Goal: Communication & Community: Answer question/provide support

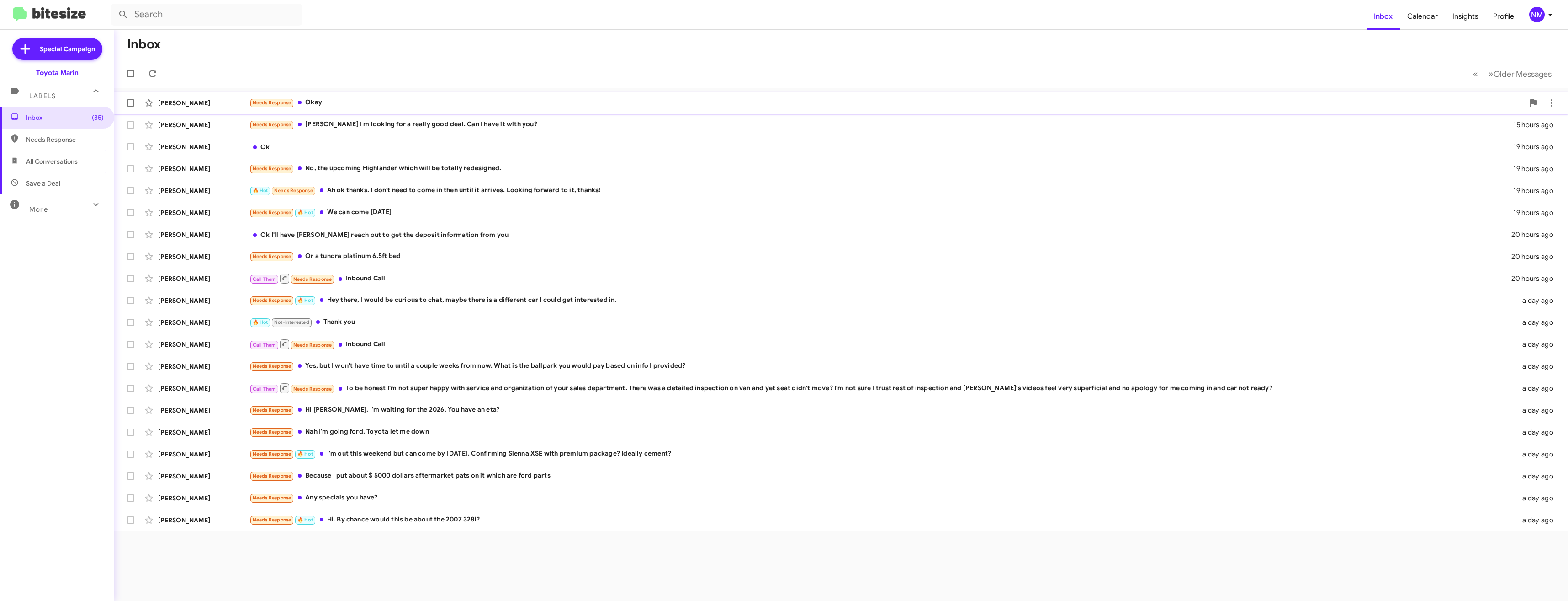
click at [378, 100] on div "Needs Response Okay" at bounding box center [887, 102] width 1275 height 11
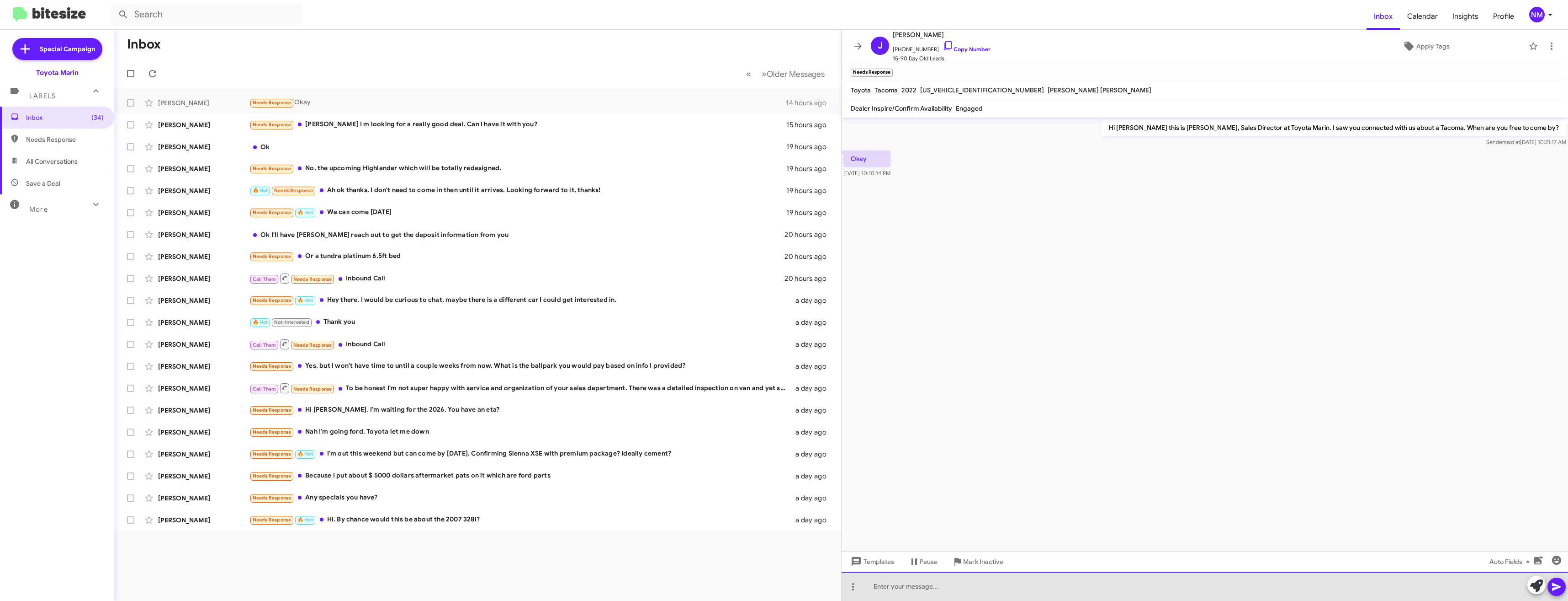
click at [921, 585] on div at bounding box center [1205, 586] width 726 height 29
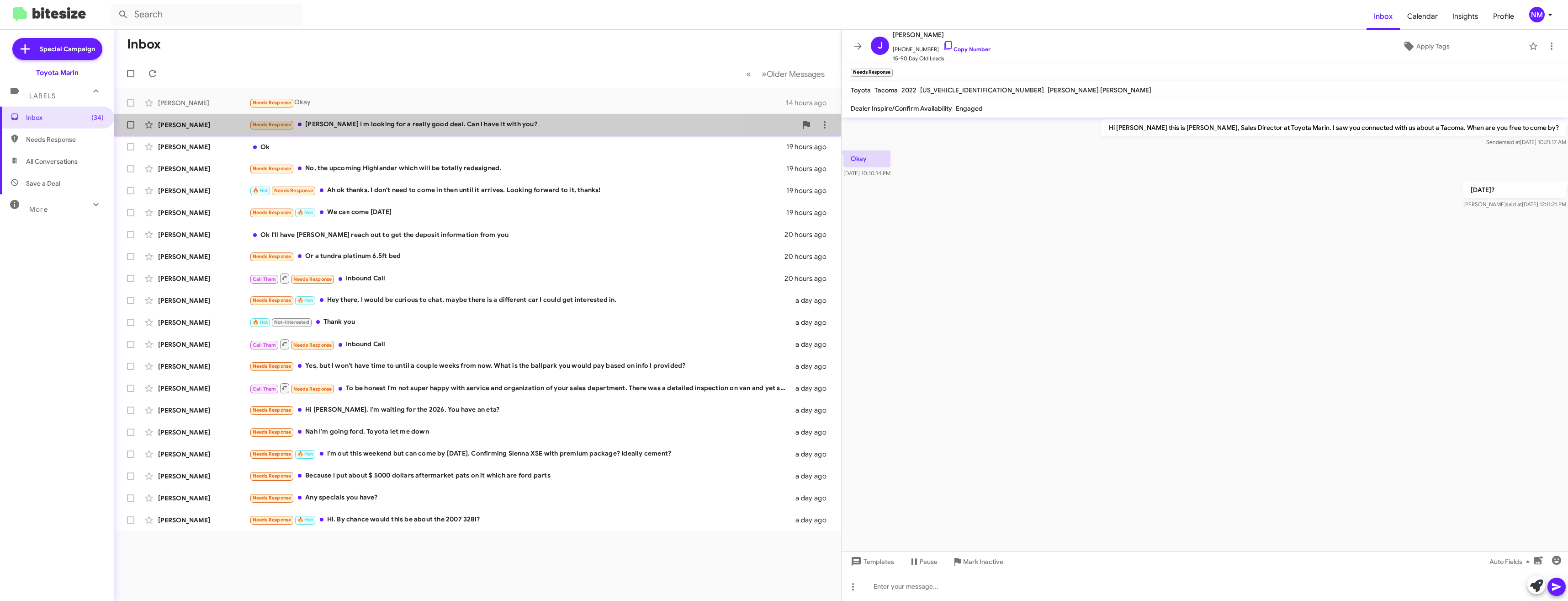
click at [386, 119] on div "Needs Response [PERSON_NAME] I m looking for a really good deal. Can I have it …" at bounding box center [523, 124] width 548 height 11
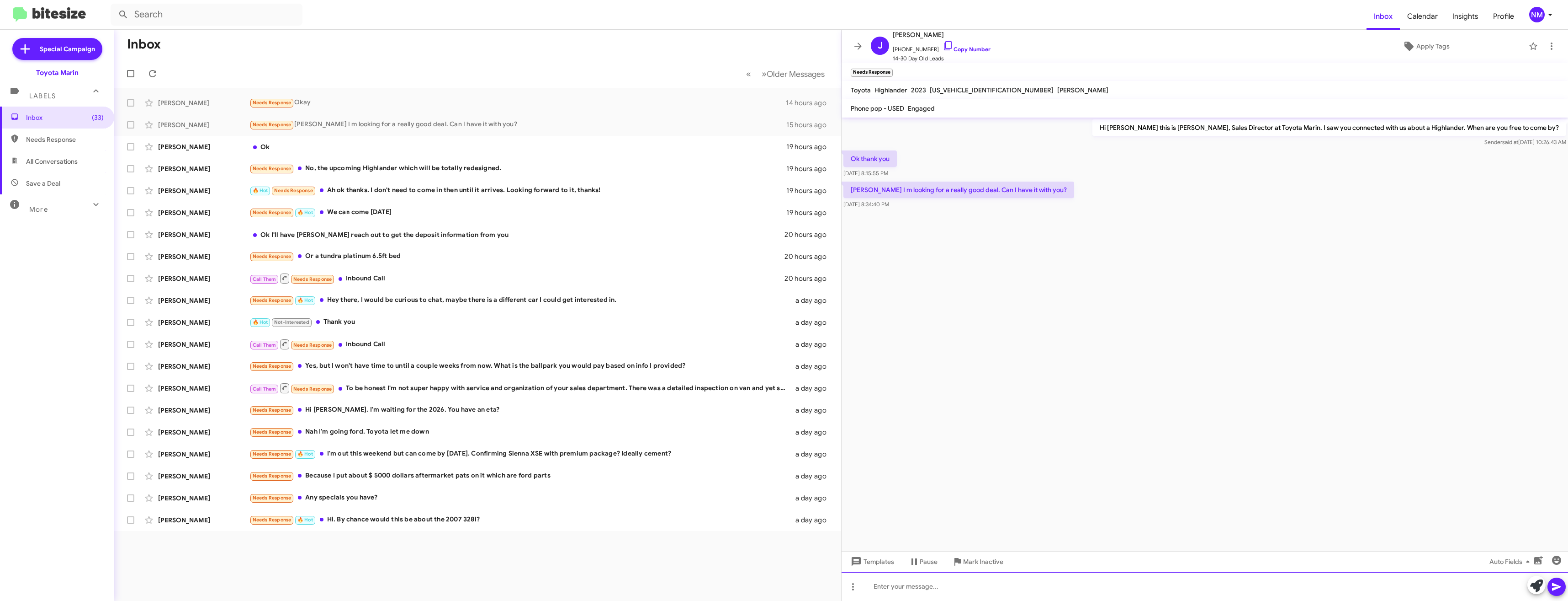
click at [922, 588] on div at bounding box center [1205, 586] width 726 height 29
click at [297, 149] on div "Ok" at bounding box center [523, 147] width 548 height 9
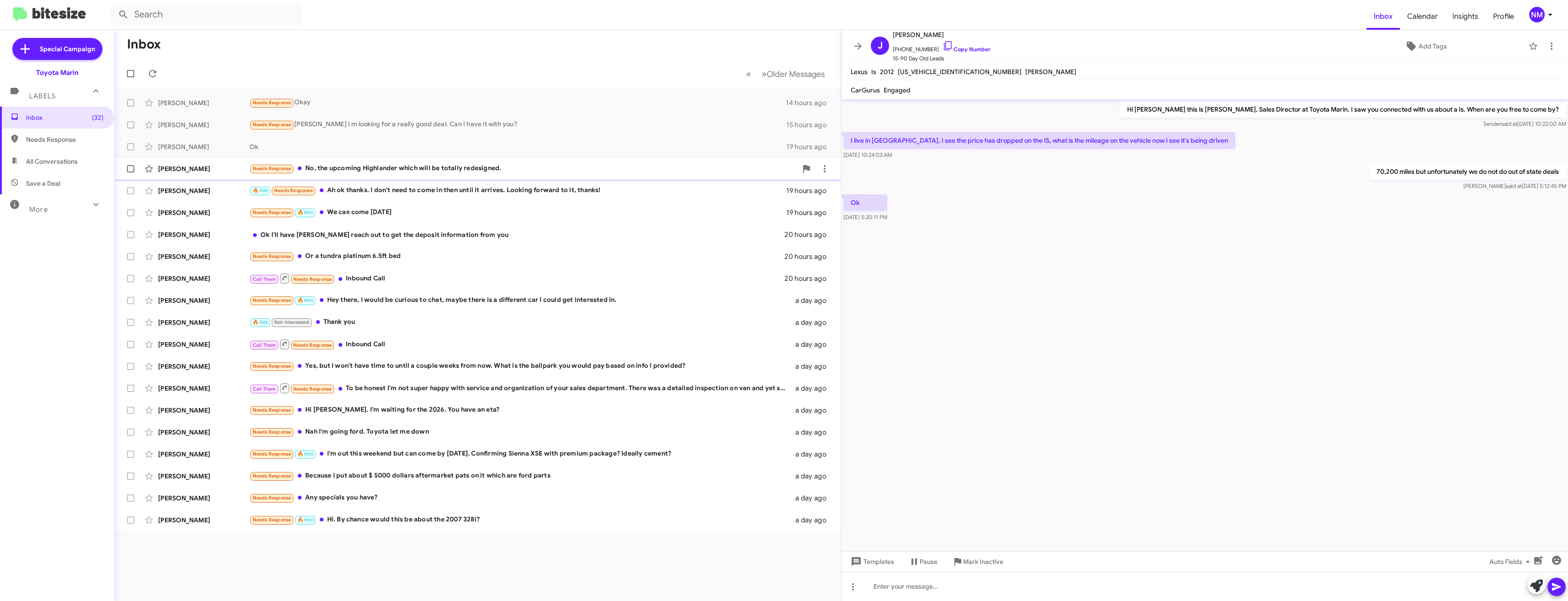
click at [335, 169] on div "Needs Response No, the upcoming Highlander which will be totally redesigned." at bounding box center [523, 168] width 548 height 11
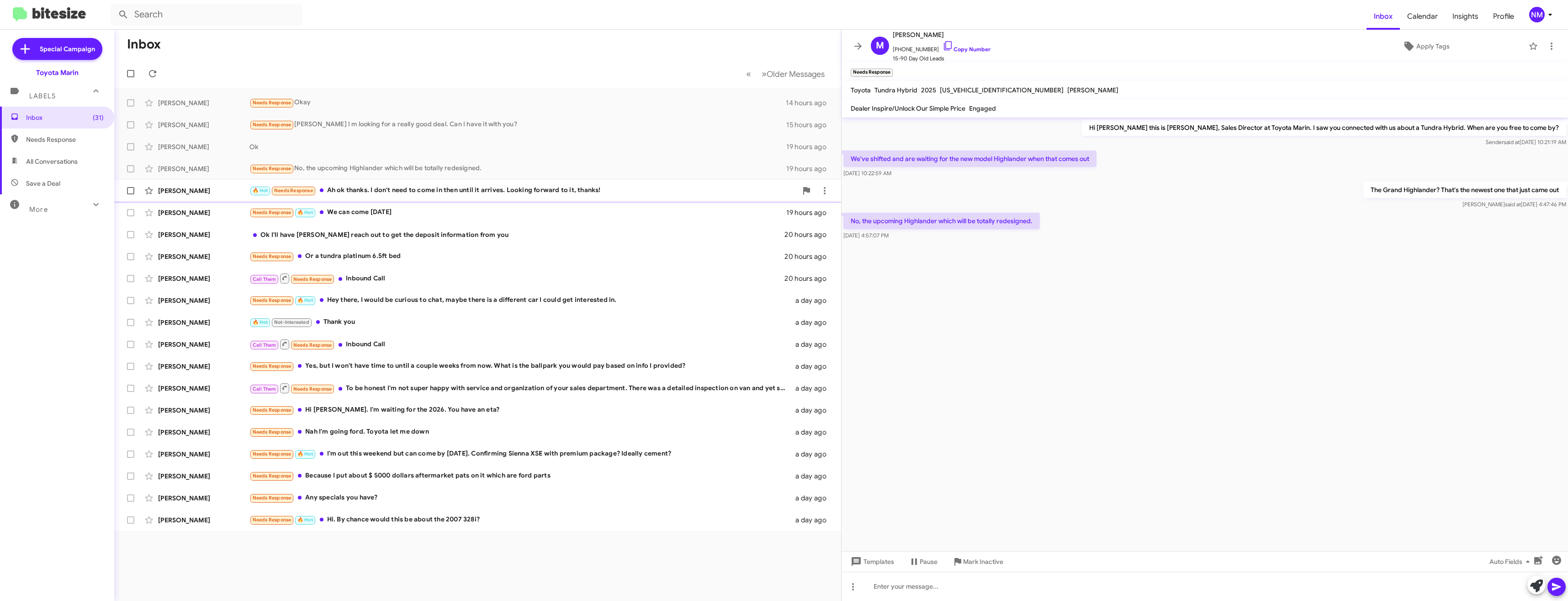
click at [373, 190] on div "🔥 Hot Needs Response Ah ok thanks. I don't need to come in then until it arrive…" at bounding box center [523, 190] width 548 height 11
click at [433, 214] on div "Needs Response 🔥 Hot We can come [DATE]" at bounding box center [523, 212] width 548 height 11
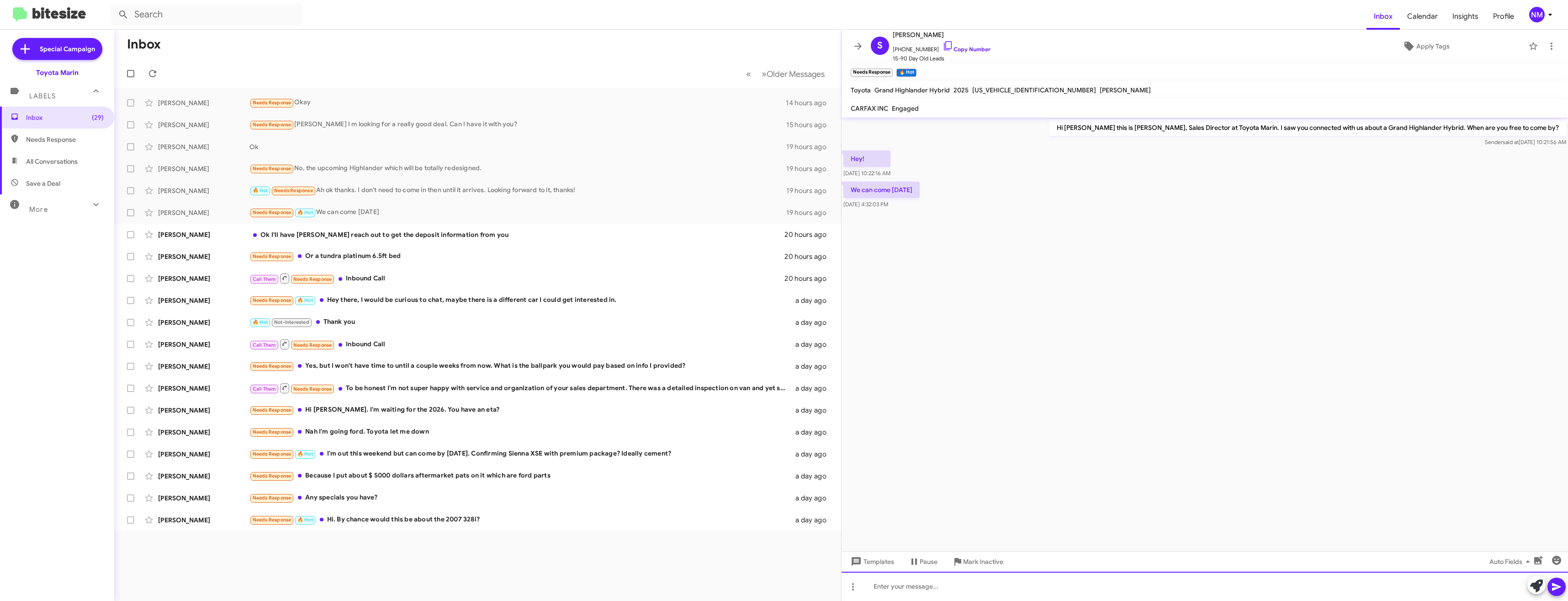
click at [1002, 585] on div at bounding box center [1205, 586] width 726 height 29
click at [942, 45] on icon at bounding box center [947, 45] width 11 height 11
click at [337, 235] on div "Ok I'll have [PERSON_NAME] reach out to get the deposit information from you" at bounding box center [523, 234] width 548 height 9
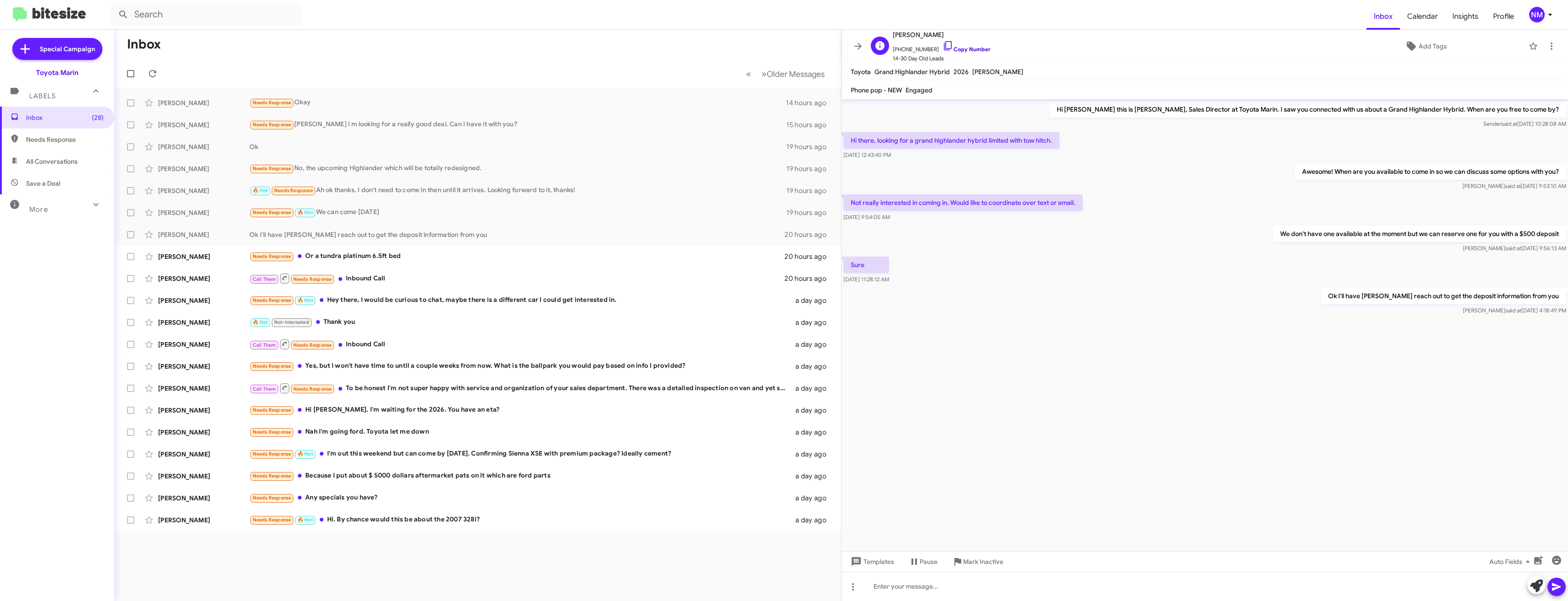
click at [942, 47] on icon at bounding box center [947, 45] width 11 height 11
click at [311, 258] on div "Needs Response Or a tundra platinum 6.5ft bed" at bounding box center [523, 256] width 548 height 11
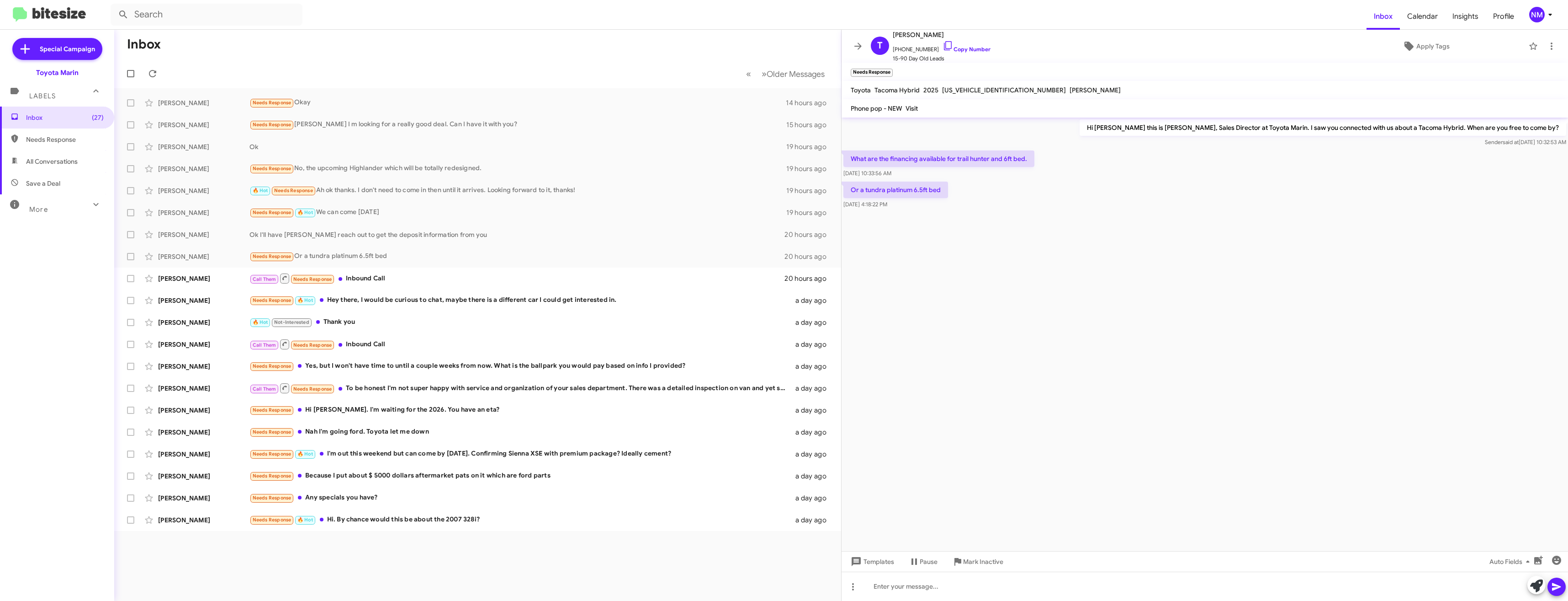
drag, startPoint x: 940, startPoint y: 44, endPoint x: 987, endPoint y: 200, distance: 162.9
click at [942, 44] on icon at bounding box center [947, 45] width 11 height 11
click at [926, 582] on div at bounding box center [1205, 586] width 726 height 29
click at [402, 275] on div "Call Them Needs Response Inbound Call" at bounding box center [523, 278] width 548 height 11
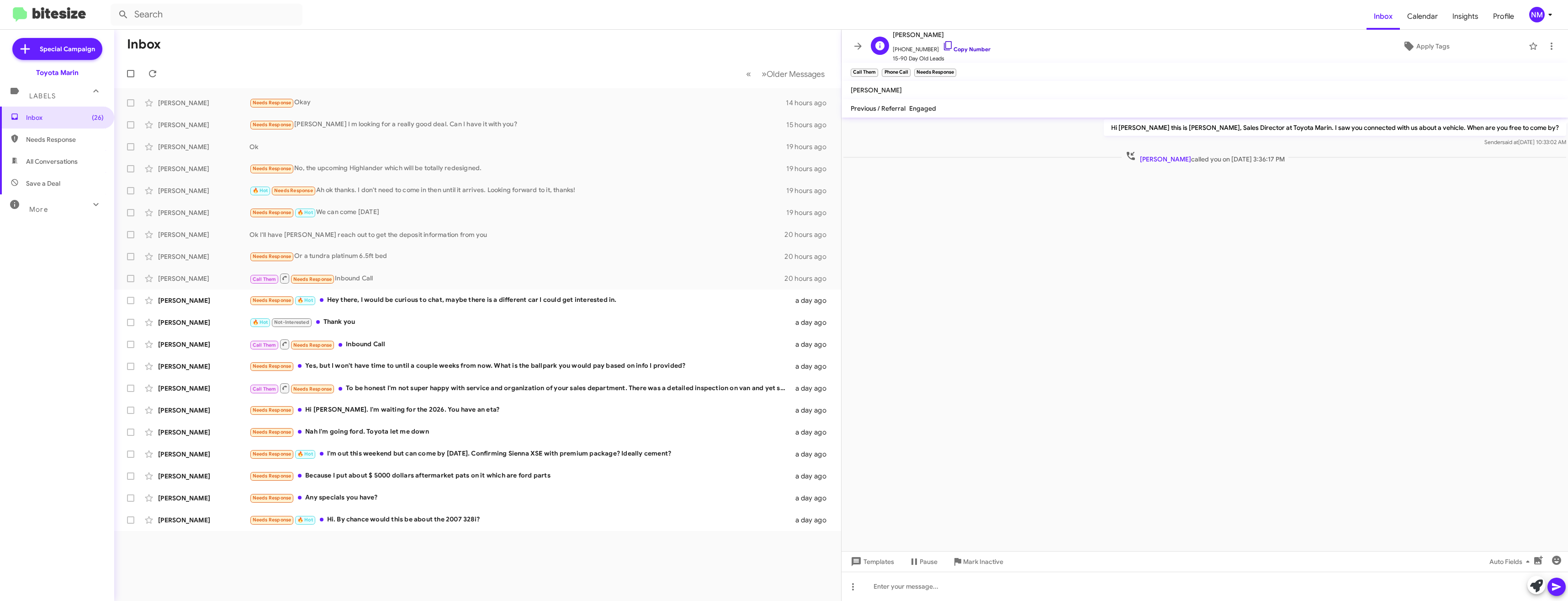
click at [956, 47] on link "Copy Number" at bounding box center [966, 49] width 48 height 7
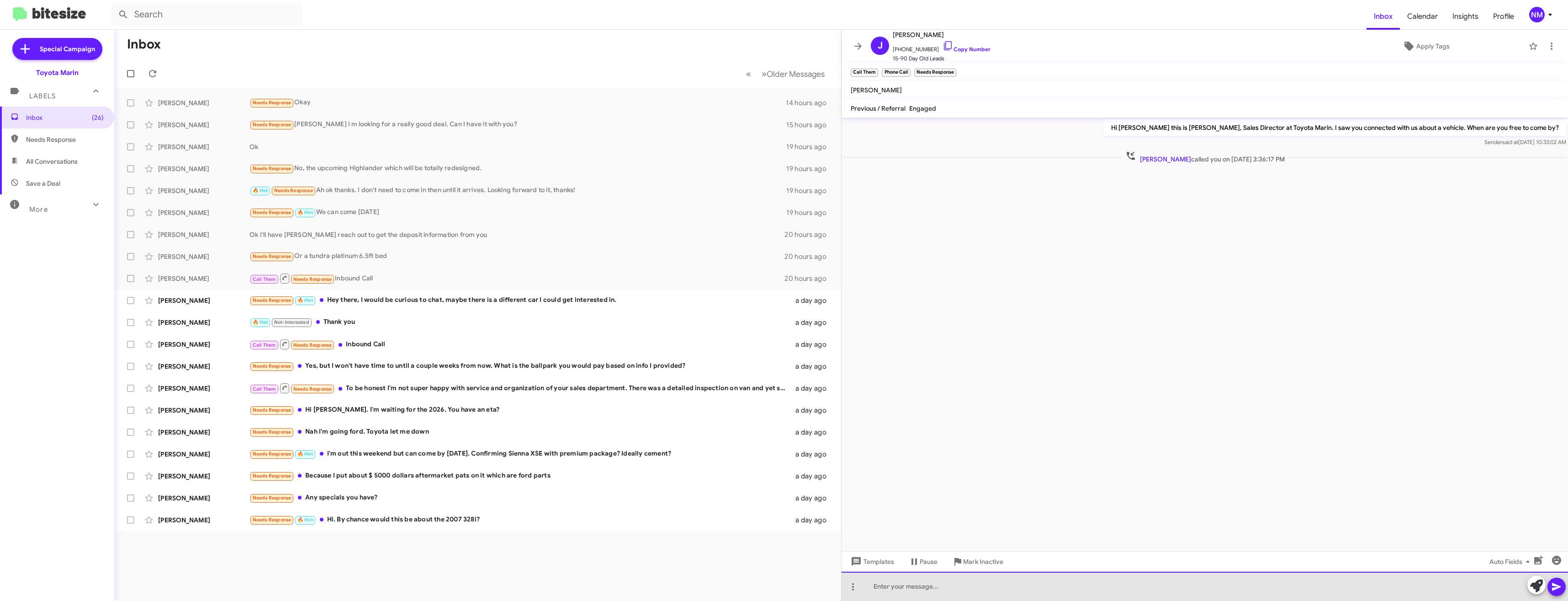
click at [961, 595] on div at bounding box center [1205, 586] width 726 height 29
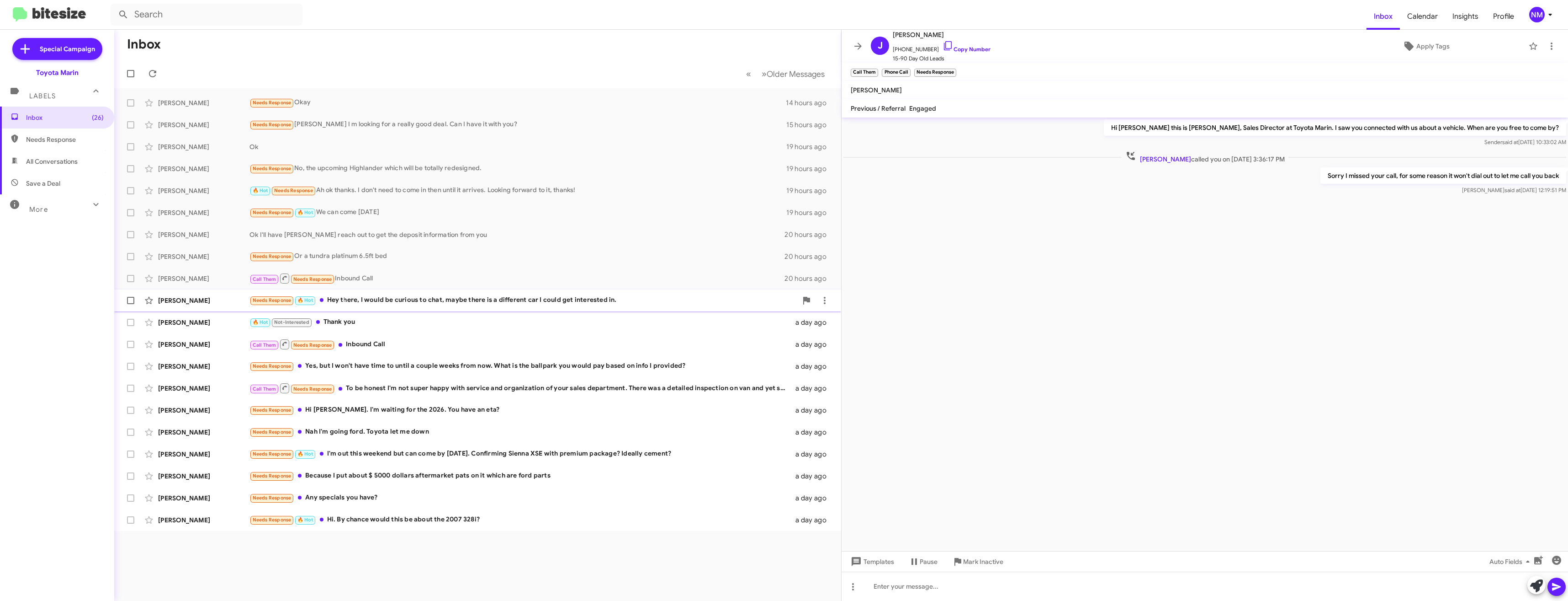
click at [412, 300] on div "Needs Response 🔥 Hot Hey there, I would be curious to chat, maybe there is a di…" at bounding box center [523, 300] width 548 height 11
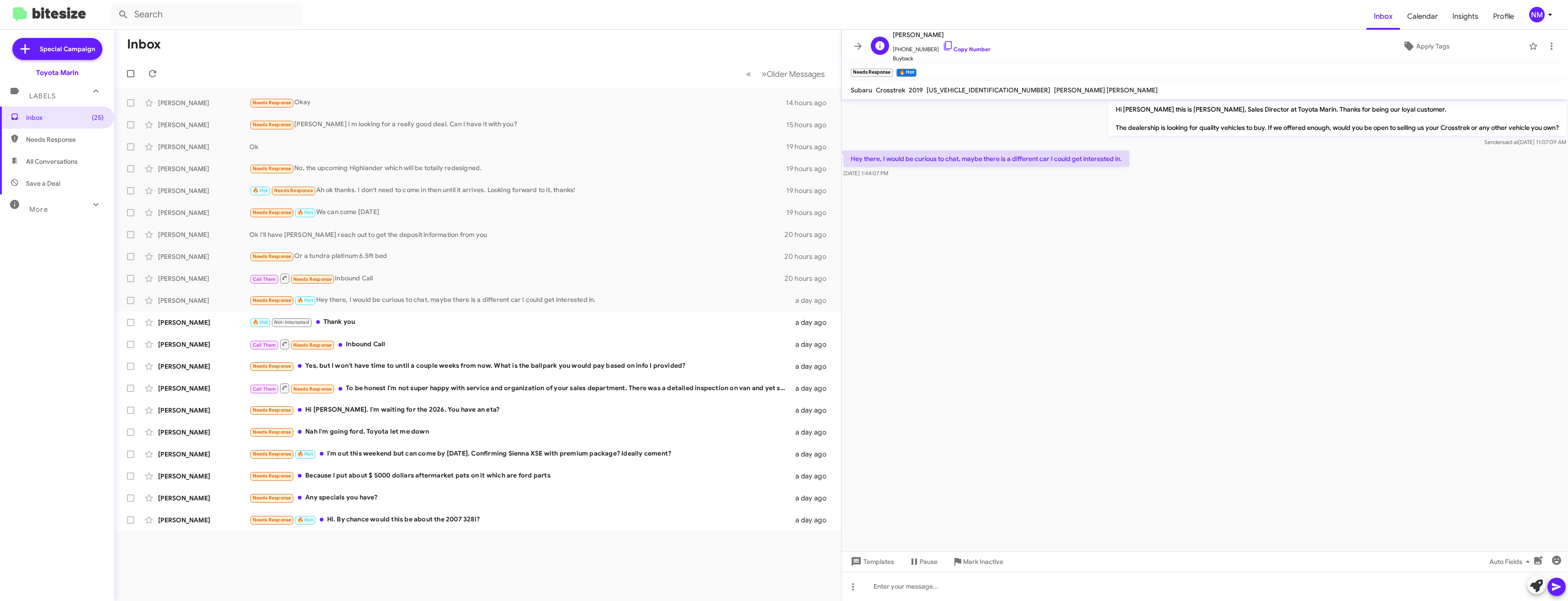
drag, startPoint x: 952, startPoint y: 46, endPoint x: 953, endPoint y: 58, distance: 12.0
click at [952, 46] on link "Copy Number" at bounding box center [966, 49] width 48 height 7
click at [922, 589] on div at bounding box center [1205, 586] width 726 height 29
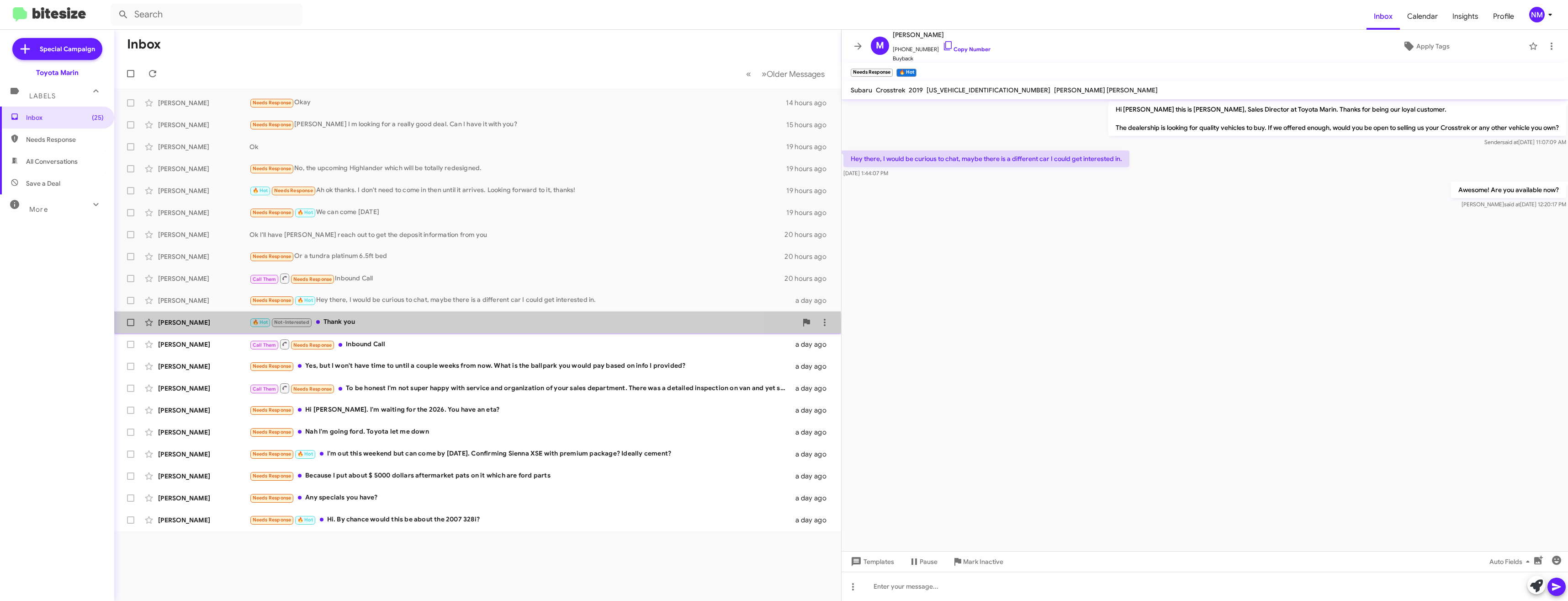
click at [337, 326] on div "🔥 Hot Not-Interested Thank you" at bounding box center [523, 322] width 548 height 11
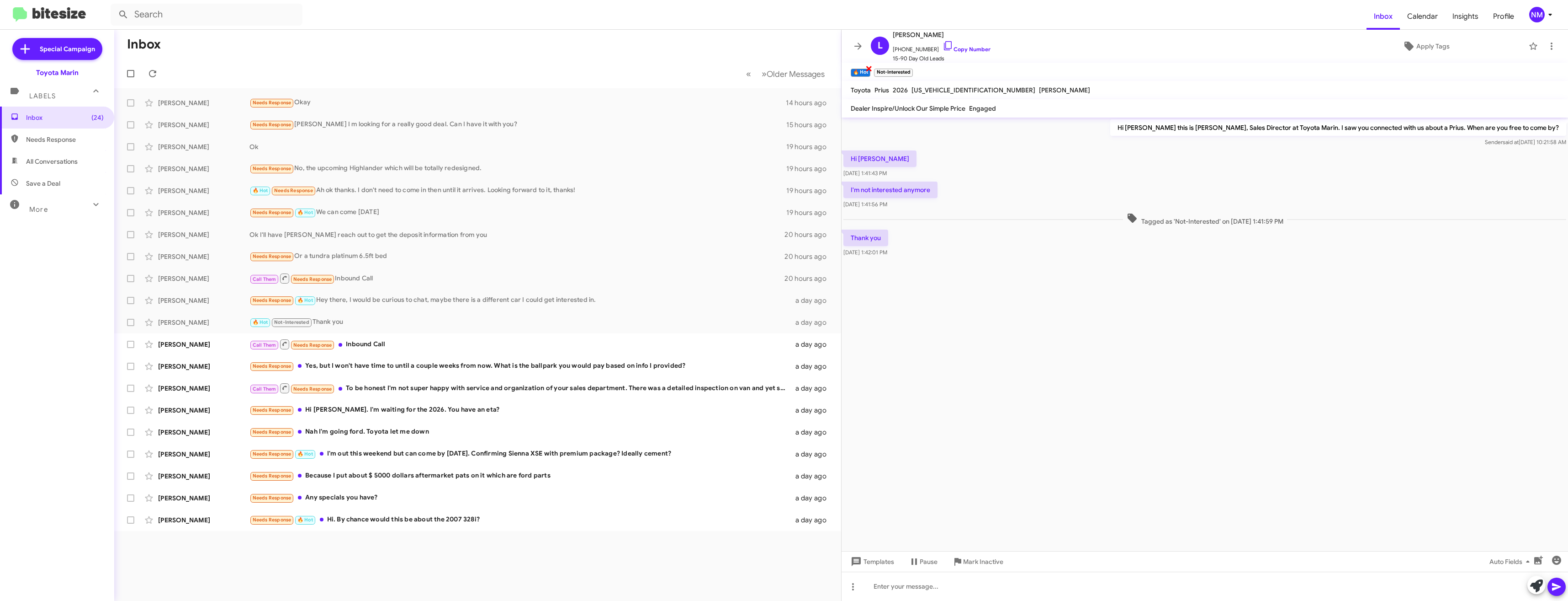
click at [869, 69] on span "×" at bounding box center [869, 68] width 7 height 11
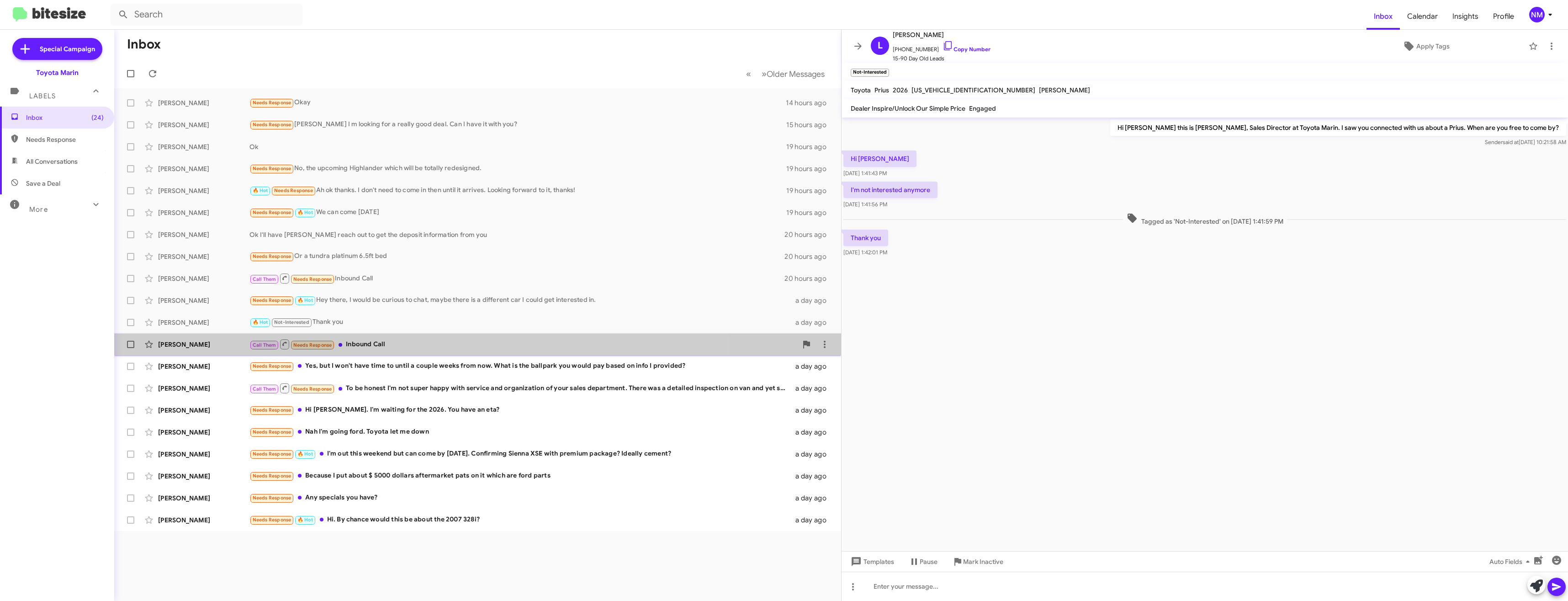
click at [379, 341] on div "Call Them Needs Response Inbound Call" at bounding box center [523, 344] width 548 height 11
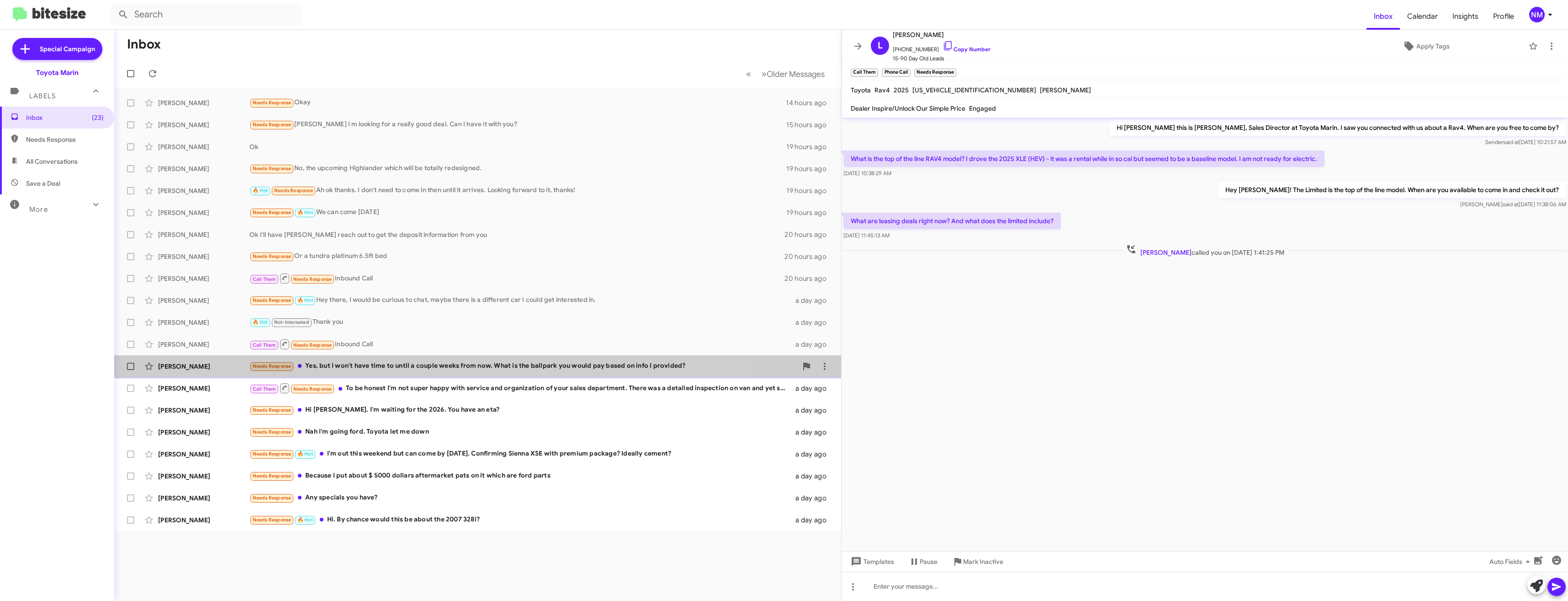
click at [451, 360] on div "[PERSON_NAME] Needs Response Yes, but I won't have time to until a couple weeks…" at bounding box center [478, 366] width 712 height 19
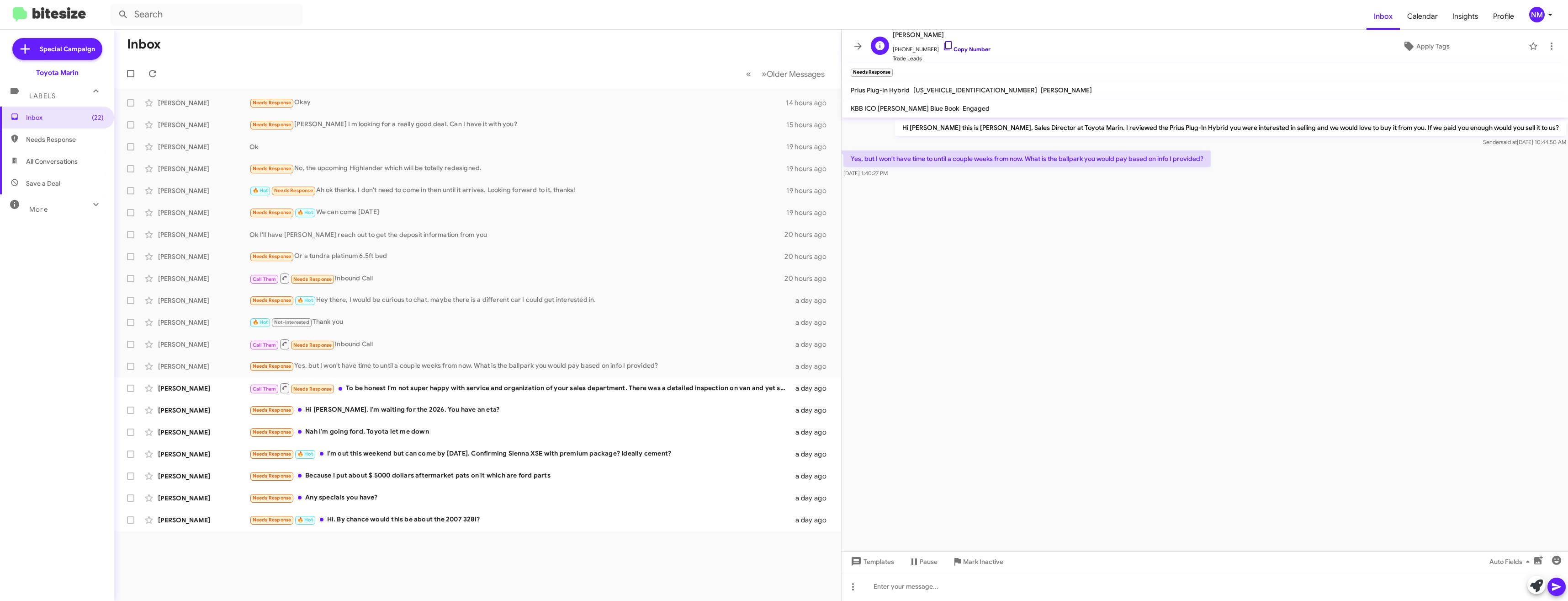
click at [942, 46] on icon at bounding box center [947, 45] width 11 height 11
click at [501, 383] on div "Call Them Needs Response To be honest I'm not super happy with service and orga…" at bounding box center [523, 388] width 548 height 11
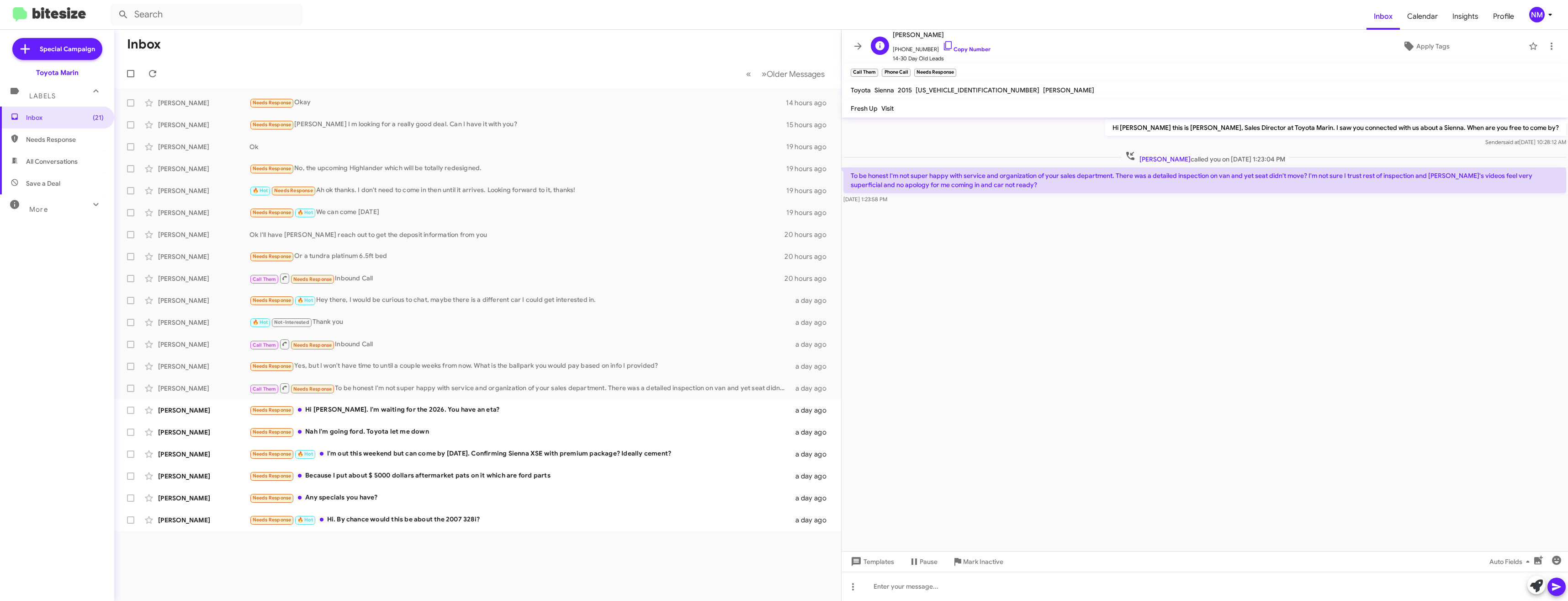
click at [946, 41] on span "[PHONE_NUMBER] Copy Number" at bounding box center [941, 47] width 98 height 14
click at [942, 45] on icon at bounding box center [947, 45] width 11 height 11
click at [960, 590] on div at bounding box center [1205, 586] width 726 height 29
click at [1564, 588] on button at bounding box center [1557, 587] width 19 height 19
click at [417, 414] on div "Needs Response Hi [PERSON_NAME]. I'm waiting for the 2026. You have an eta?" at bounding box center [523, 409] width 548 height 11
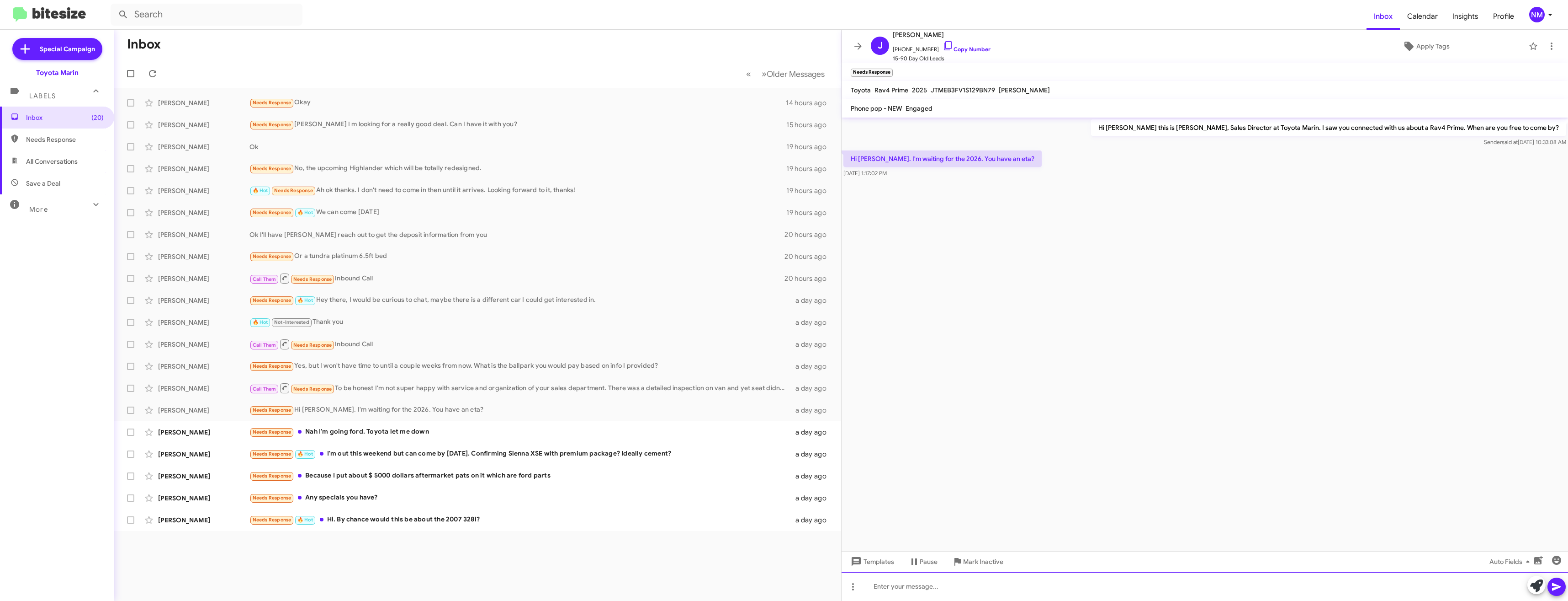
click at [904, 583] on div at bounding box center [1205, 586] width 726 height 29
click at [1558, 586] on icon at bounding box center [1556, 587] width 9 height 8
click at [394, 427] on div "Needs Response Nah I'm going ford. Toyota let me down" at bounding box center [523, 431] width 548 height 11
click at [907, 590] on div at bounding box center [1205, 586] width 726 height 29
click at [516, 456] on div "Needs Response 🔥 Hot I'm out this weekend but can come by [DATE]. Confirming Si…" at bounding box center [523, 454] width 548 height 11
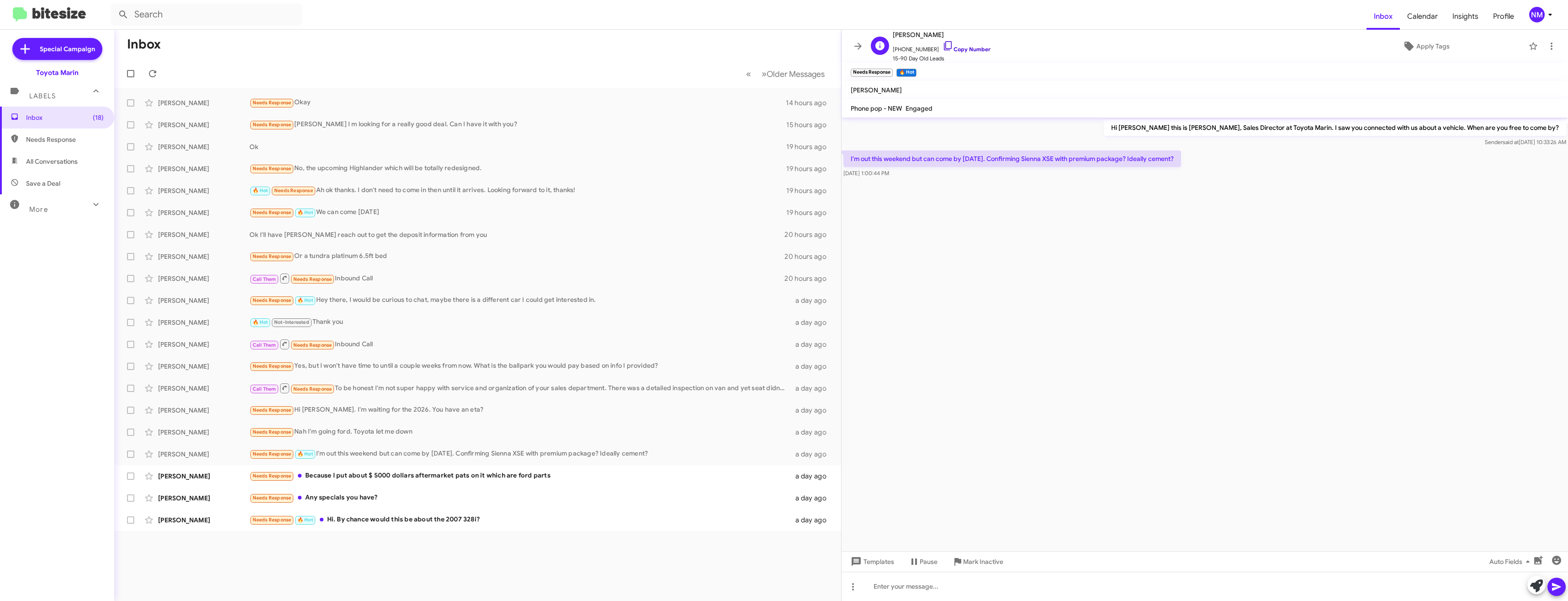
click at [942, 45] on icon at bounding box center [947, 45] width 11 height 11
click at [484, 478] on div "Needs Response Because I put about $ 5000 dollars aftermarket pats on it which …" at bounding box center [523, 475] width 548 height 11
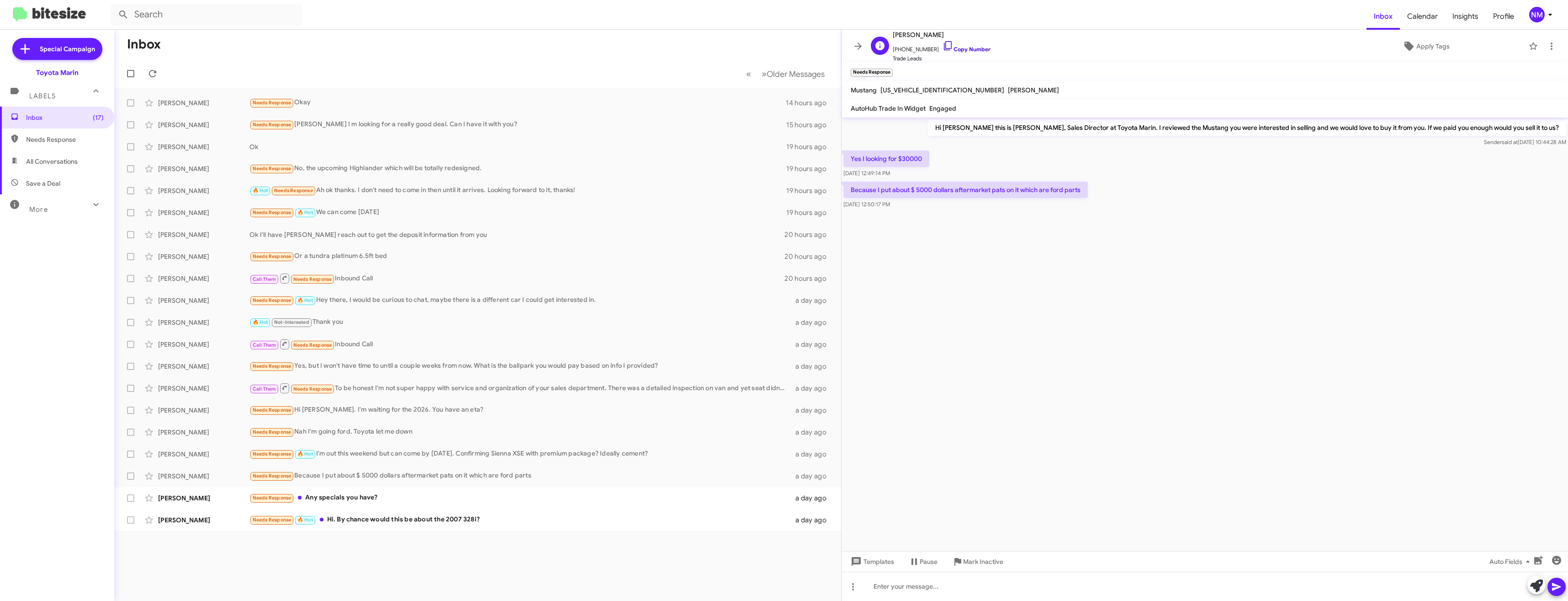
click at [942, 44] on icon at bounding box center [947, 45] width 11 height 11
click at [355, 502] on div "Needs Response Any specials you have?" at bounding box center [523, 497] width 548 height 11
click at [951, 47] on link "Copy Number" at bounding box center [966, 49] width 48 height 7
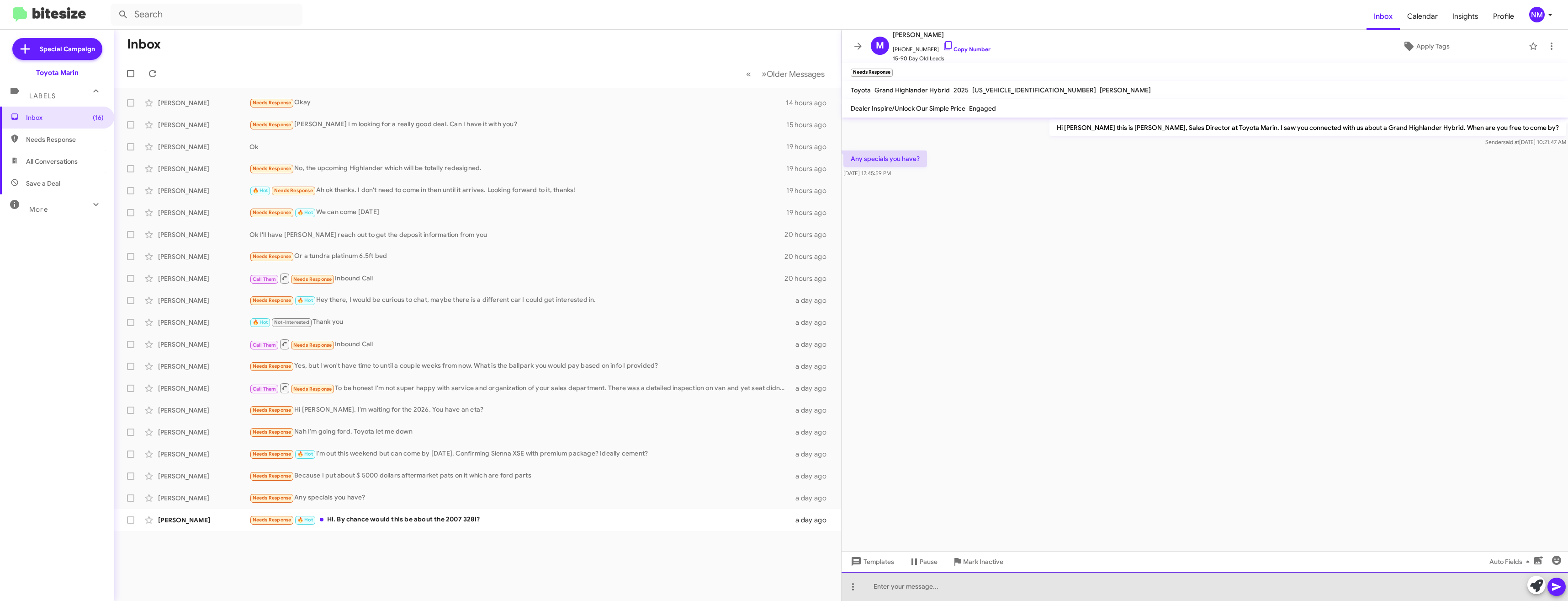
click at [951, 585] on div at bounding box center [1205, 586] width 726 height 29
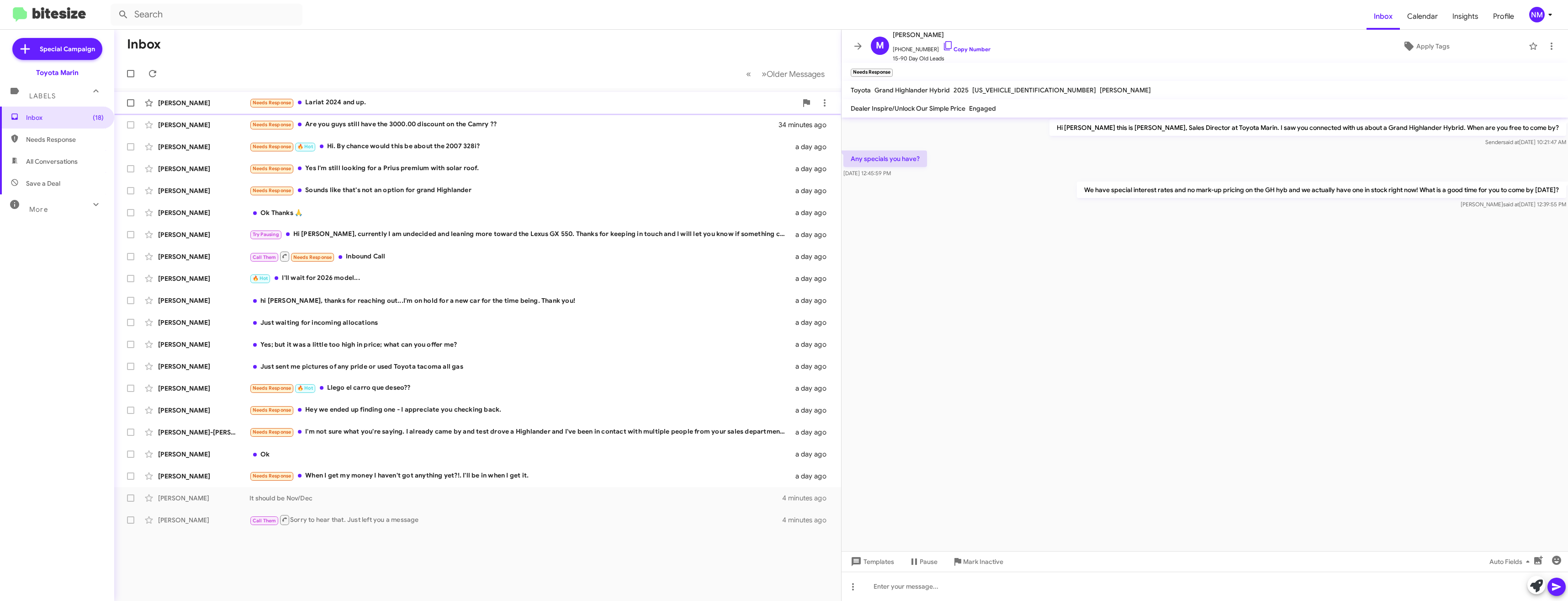
click at [338, 104] on div "Needs Response Lariat 2024 and up." at bounding box center [523, 102] width 548 height 11
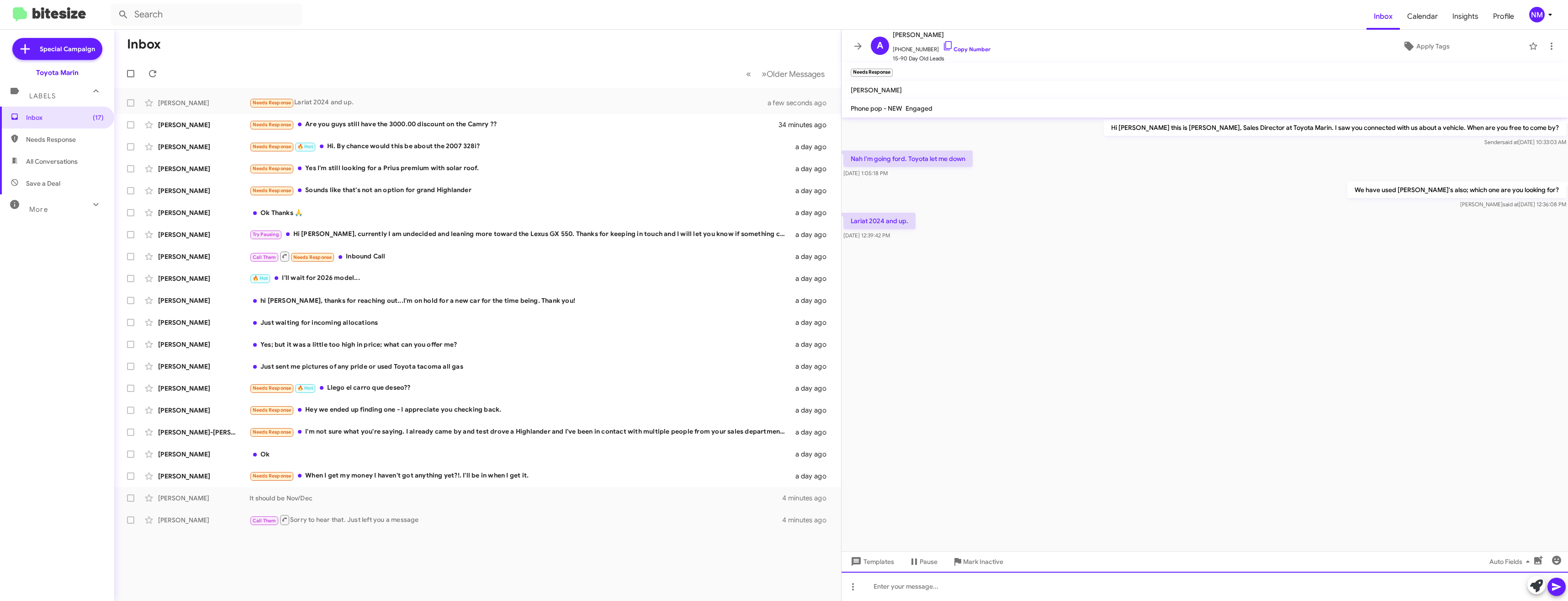
click at [948, 573] on div at bounding box center [1205, 586] width 726 height 29
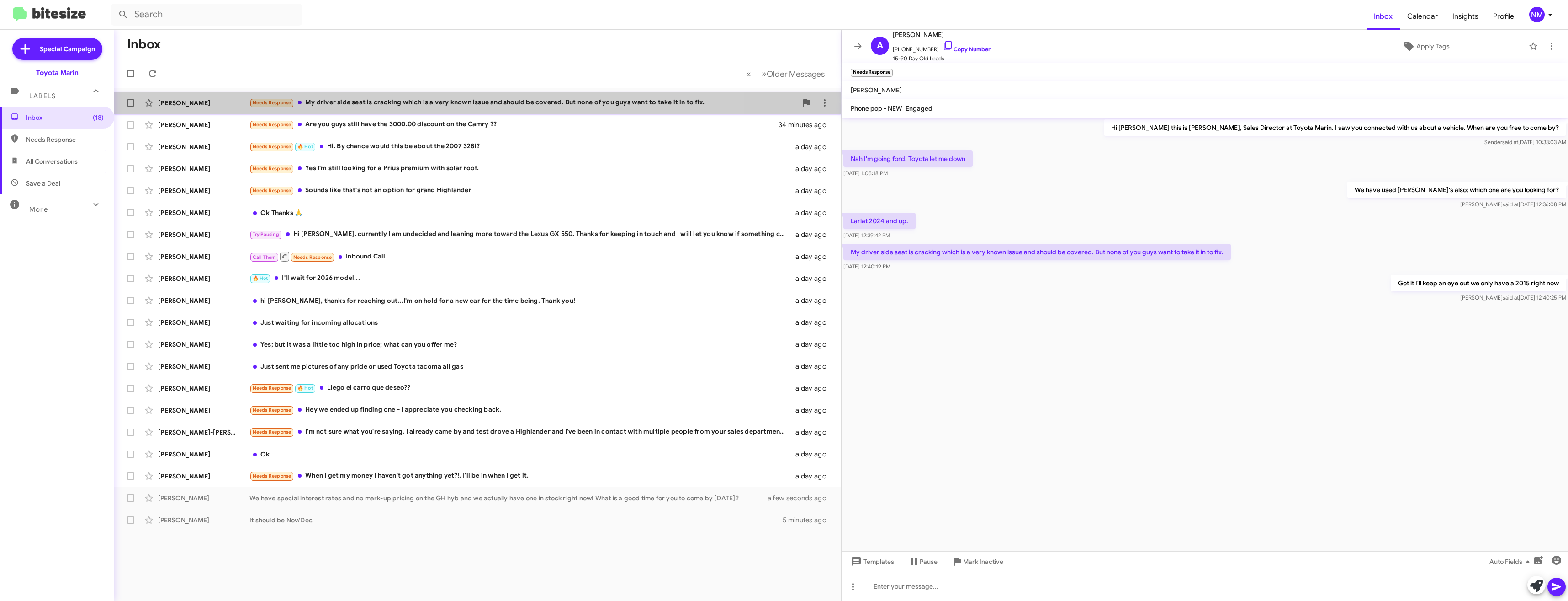
click at [387, 108] on div "[PERSON_NAME] Hair Needs Response My driver side seat is cracking which is a ve…" at bounding box center [478, 103] width 712 height 19
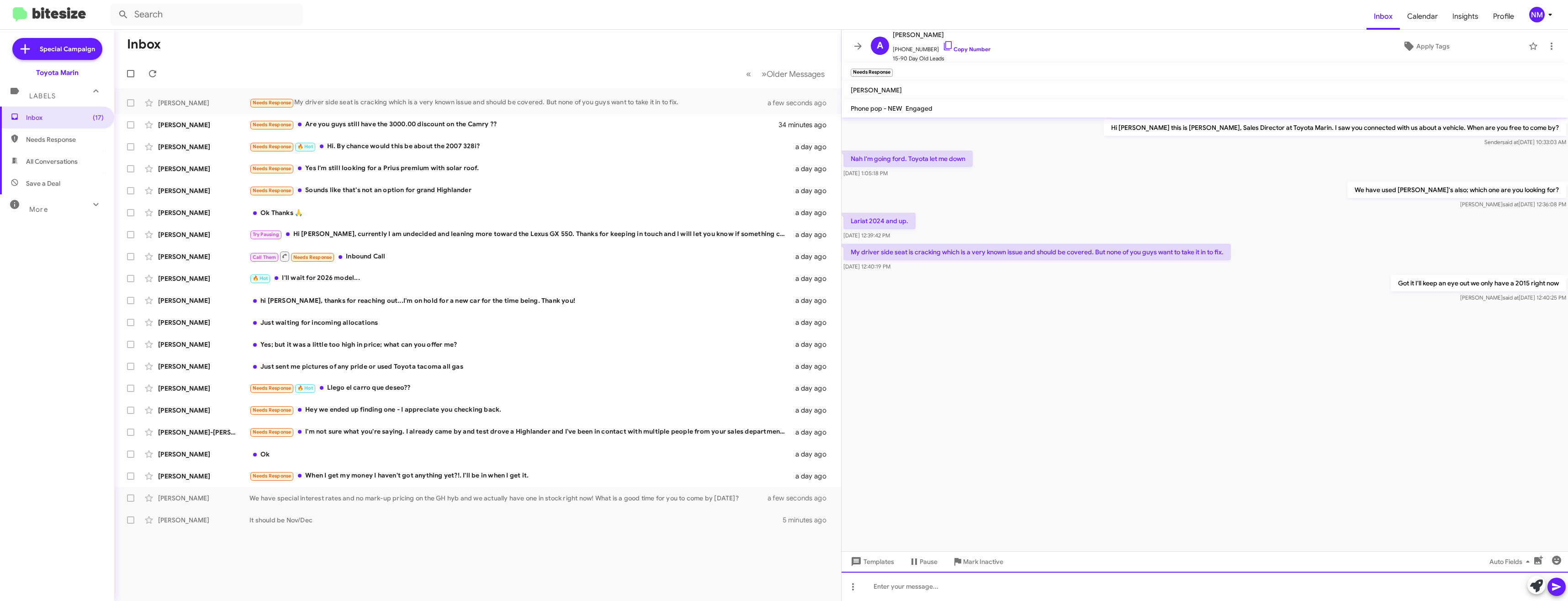
click at [923, 583] on div at bounding box center [1205, 586] width 726 height 29
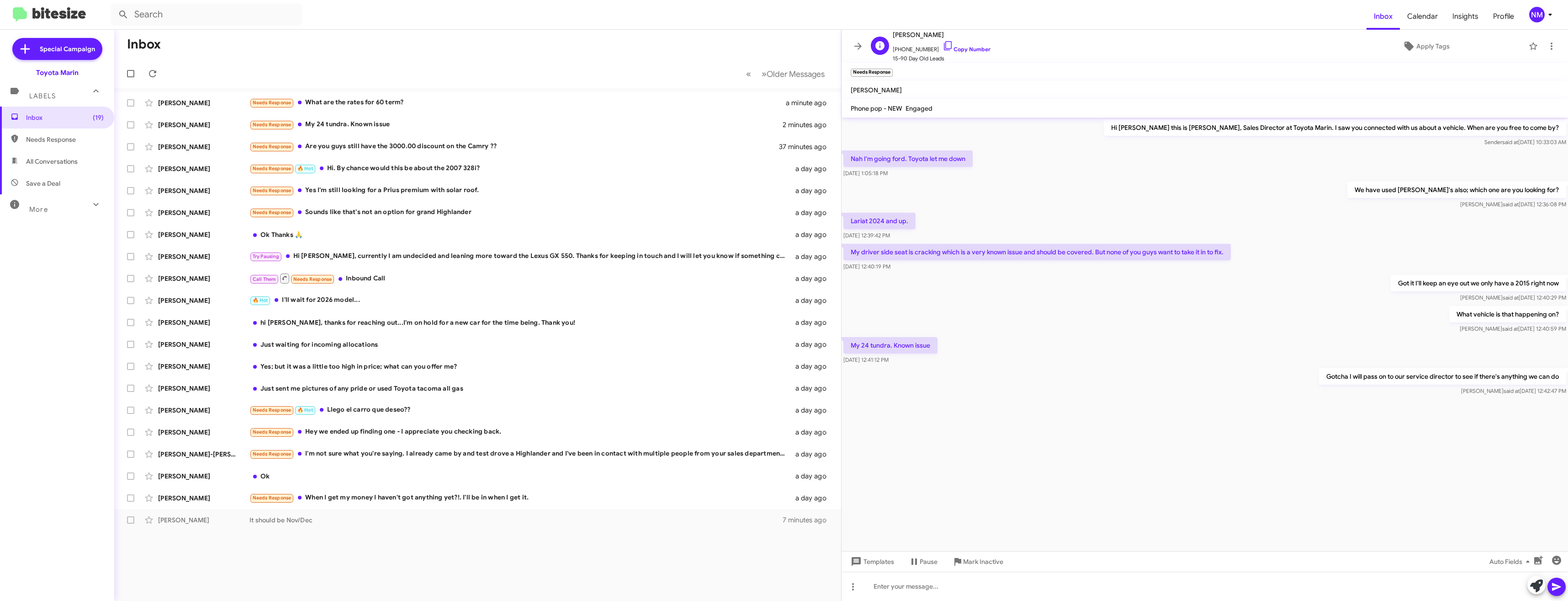
click at [931, 46] on span "[PHONE_NUMBER] Copy Number" at bounding box center [941, 47] width 98 height 14
click at [942, 46] on icon at bounding box center [947, 45] width 11 height 11
click at [326, 102] on div "Needs Response Sure" at bounding box center [523, 102] width 548 height 11
click at [359, 123] on div "Needs Response What are the rates for 60 term?" at bounding box center [523, 124] width 548 height 11
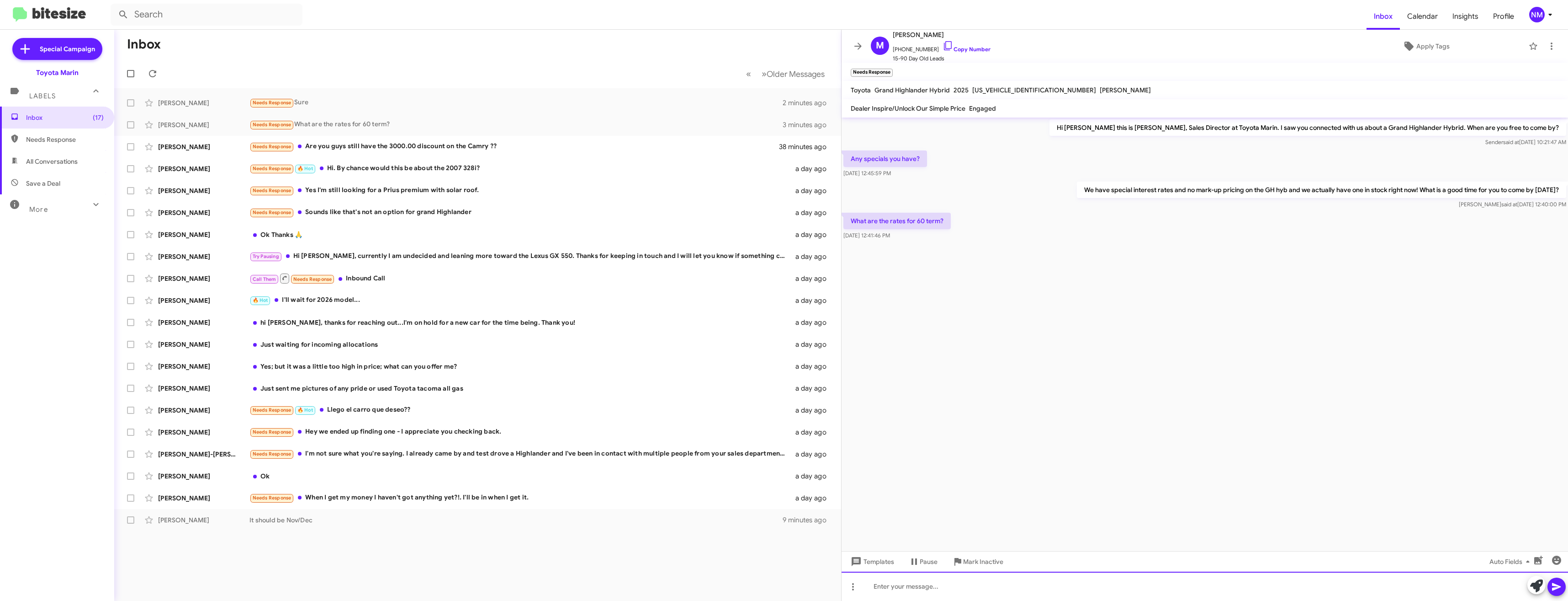
click at [967, 592] on div at bounding box center [1205, 586] width 726 height 29
click at [395, 147] on div "Needs Response Are you guys still have the 3000.00 discount on the Camry ??" at bounding box center [523, 146] width 548 height 11
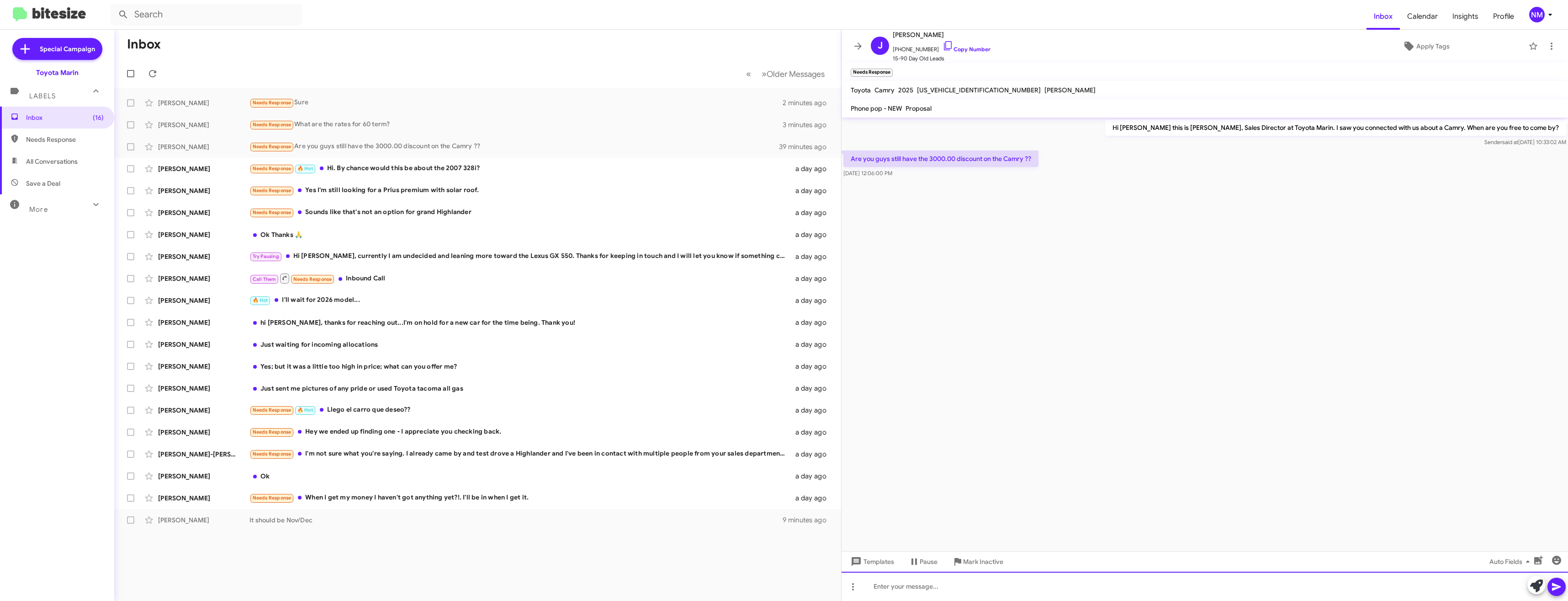
click at [894, 592] on div at bounding box center [1205, 586] width 726 height 29
click at [949, 49] on link "Copy Number" at bounding box center [966, 49] width 48 height 7
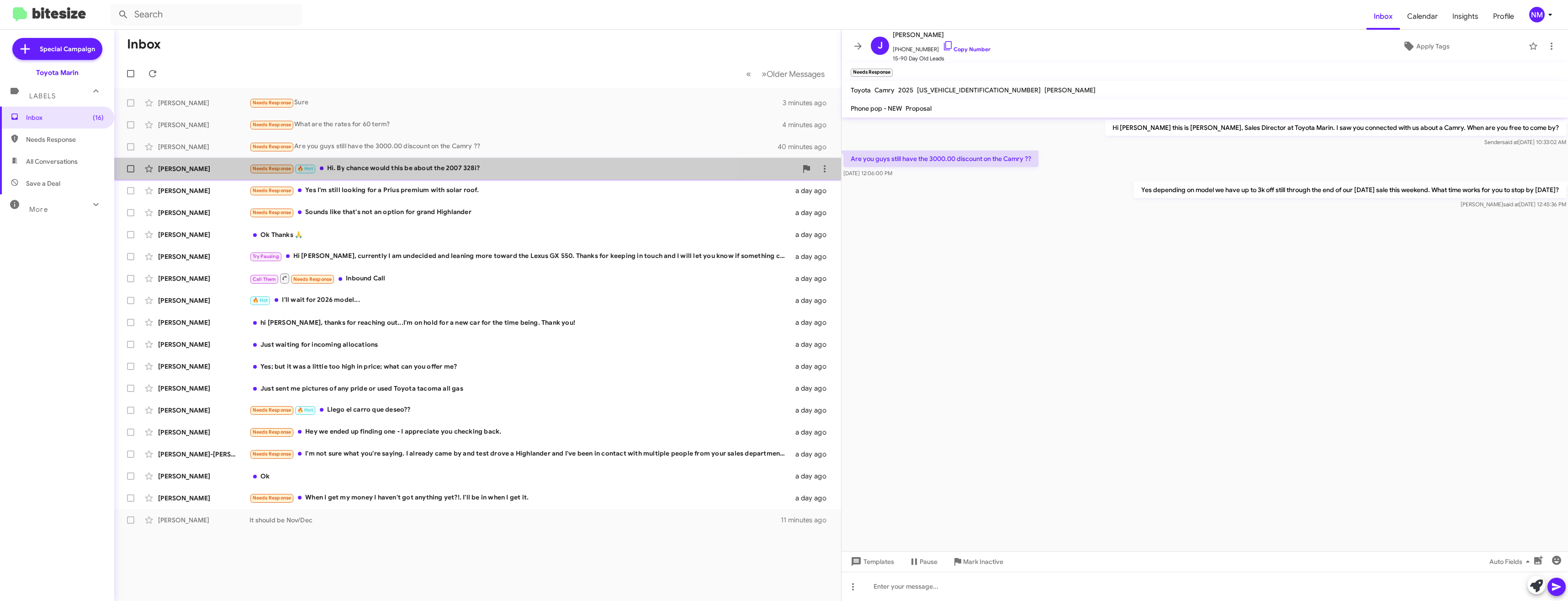
click at [384, 162] on div "[PERSON_NAME] Needs Response 🔥 Hot Hi. By chance would this be about the 2007 3…" at bounding box center [478, 169] width 712 height 19
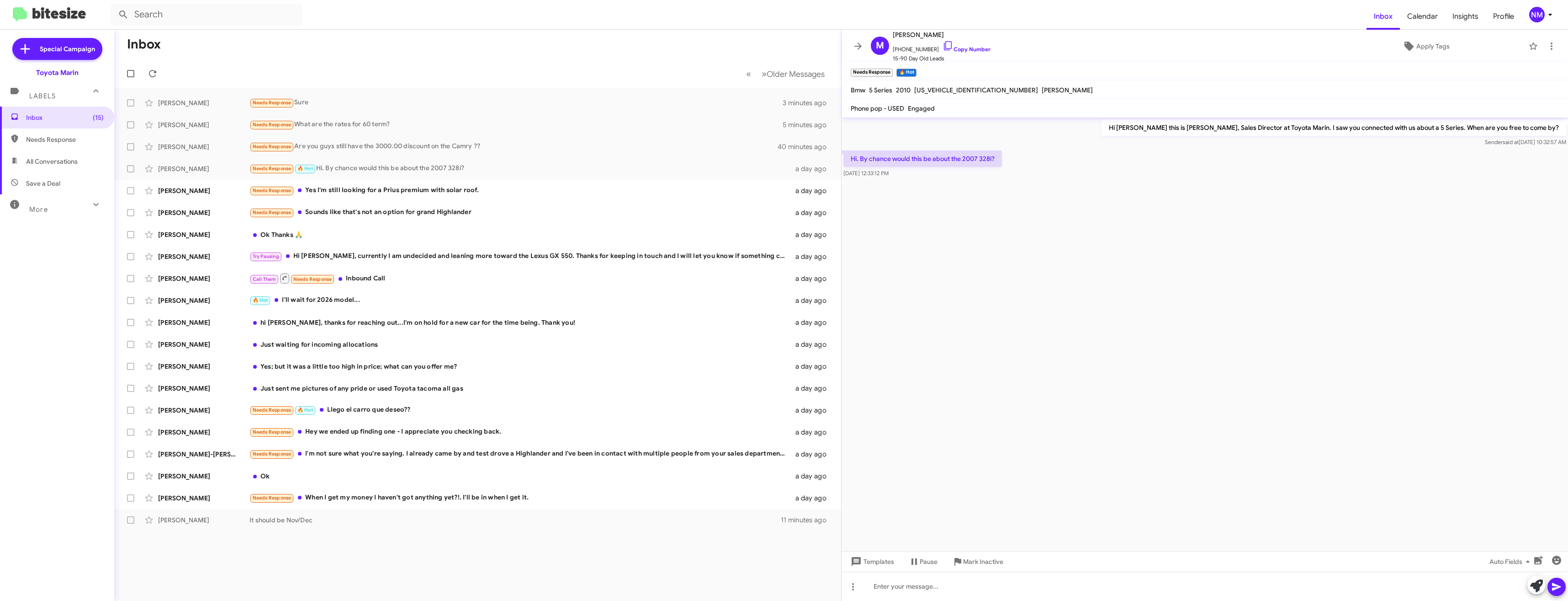
click at [1251, 482] on cdk-virtual-scroll-viewport "Hi [PERSON_NAME] this is [PERSON_NAME], Sales Director at Toyota Marin. I saw y…" at bounding box center [1205, 334] width 726 height 434
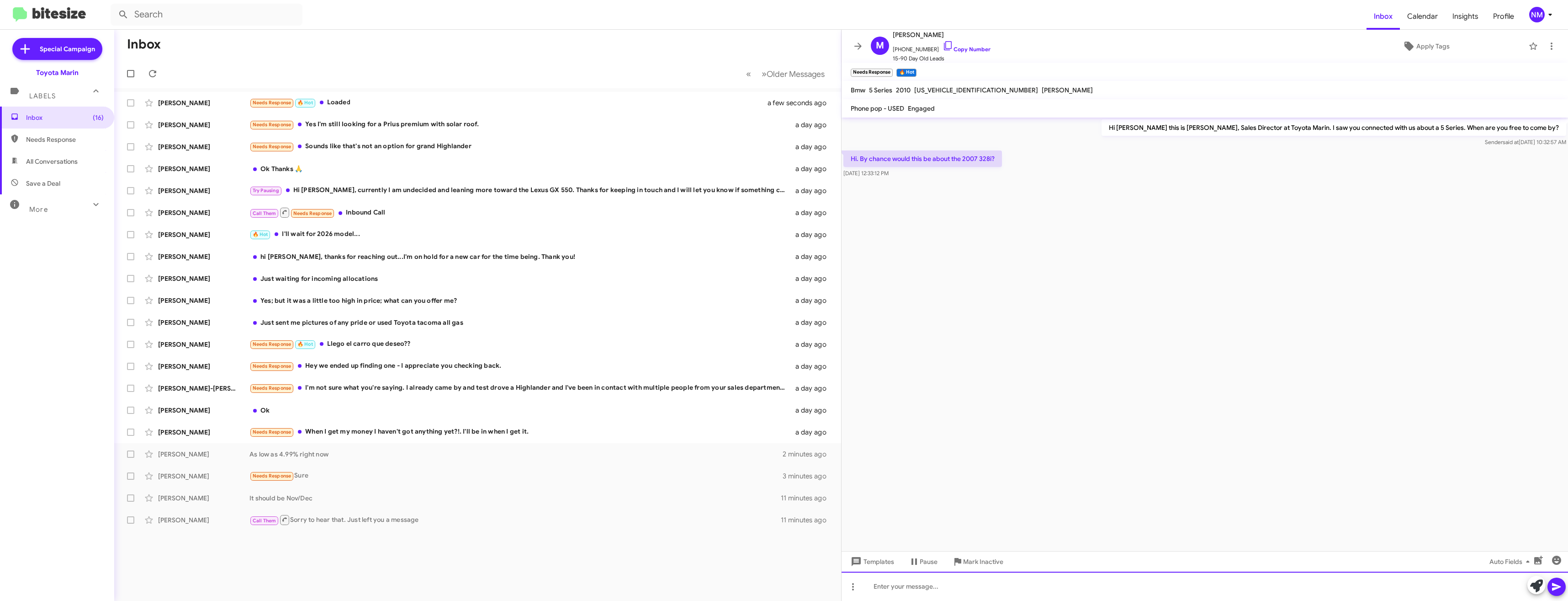
click at [942, 582] on div at bounding box center [1205, 586] width 726 height 29
click at [329, 102] on div "Needs Response 🔥 Hot Loaded" at bounding box center [523, 102] width 548 height 11
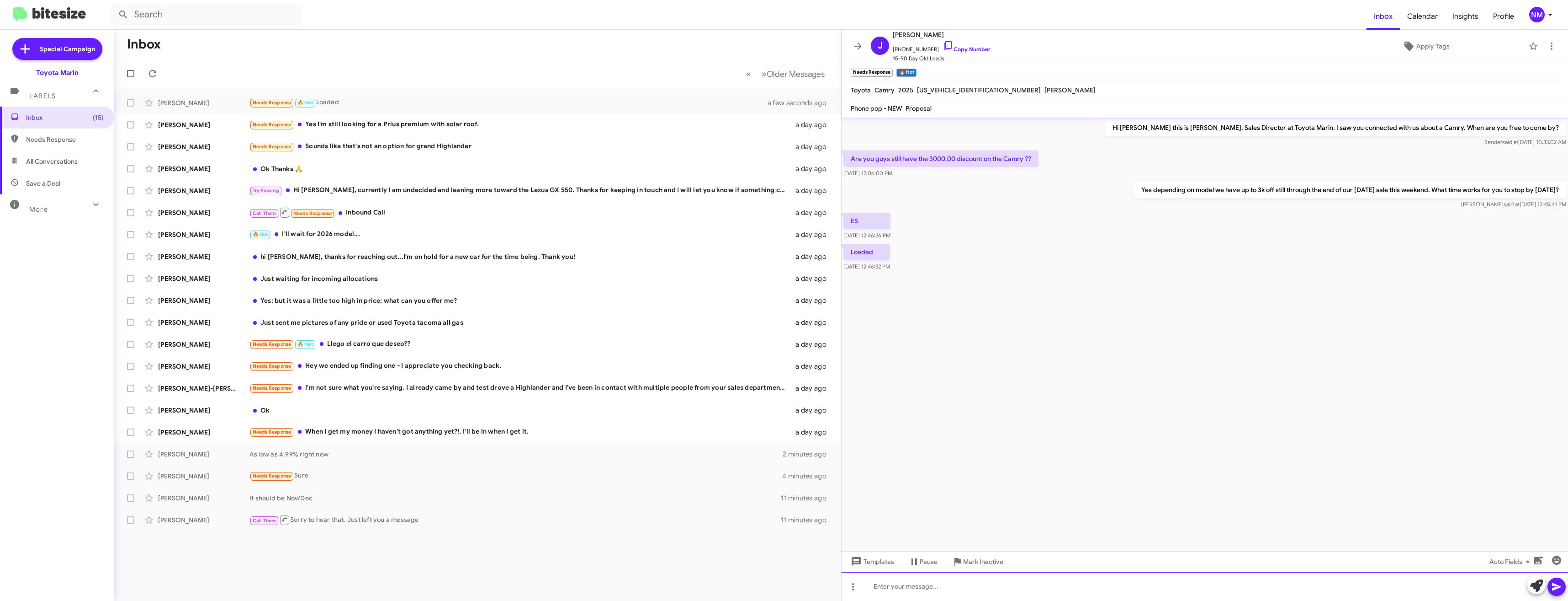
click at [950, 580] on div at bounding box center [1205, 586] width 726 height 29
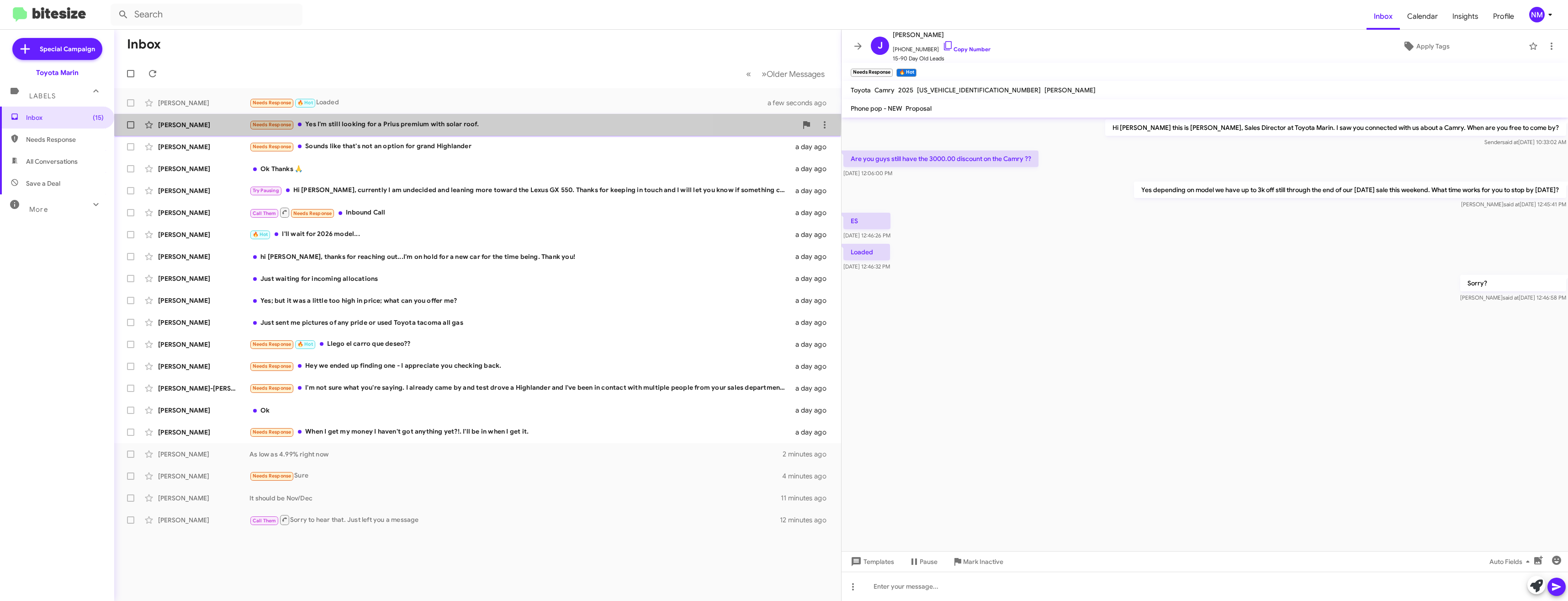
click at [370, 122] on div "Needs Response Yes I'm still looking for a Prius premium with solar roof." at bounding box center [523, 124] width 548 height 11
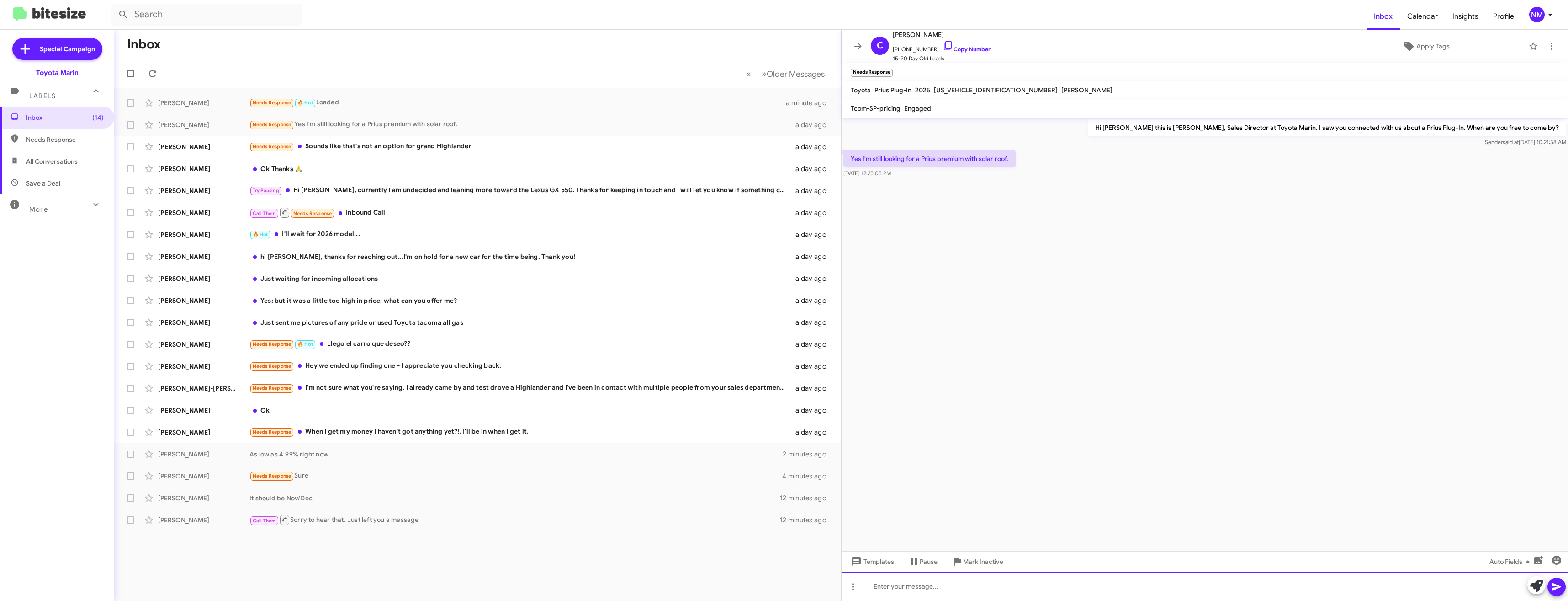
click at [940, 583] on div at bounding box center [1205, 586] width 726 height 29
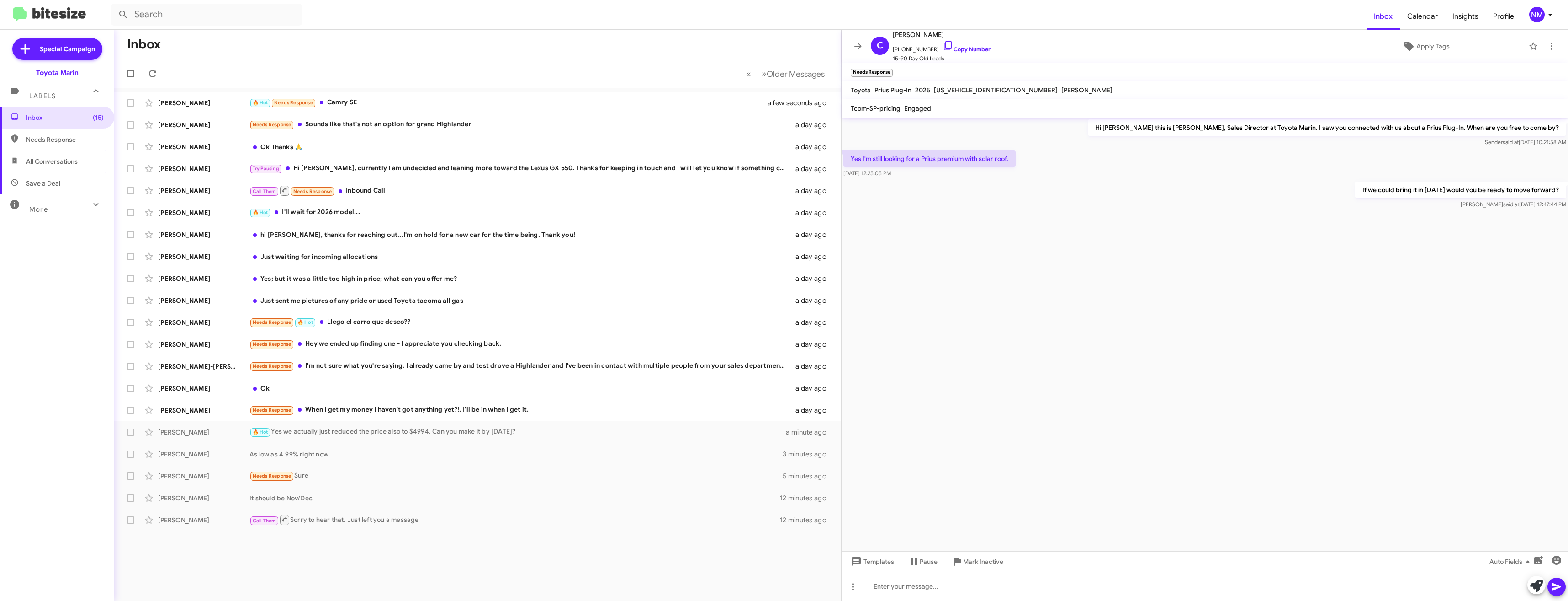
drag, startPoint x: 938, startPoint y: 42, endPoint x: 929, endPoint y: 79, distance: 38.1
click at [942, 42] on icon at bounding box center [947, 45] width 11 height 11
click at [319, 108] on div "[PERSON_NAME] 🔥 Hot Needs Response Camry SE a minute ago" at bounding box center [478, 103] width 712 height 19
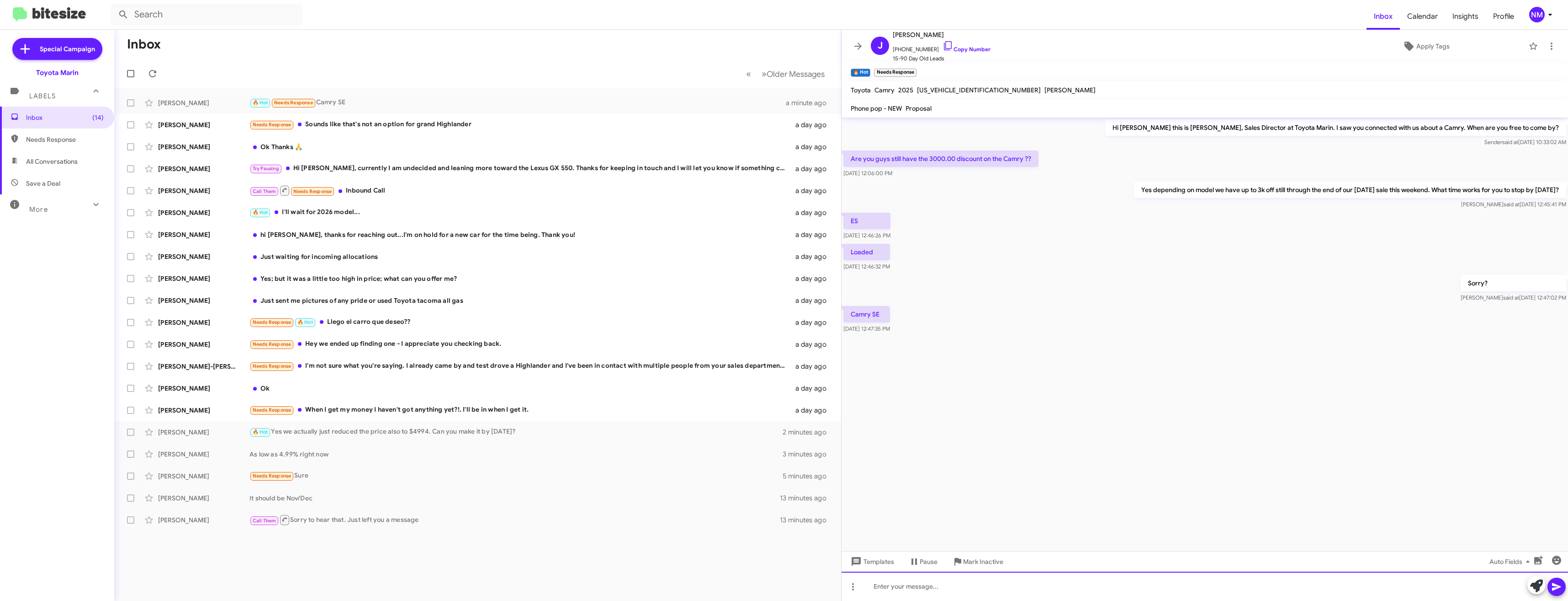
click at [942, 586] on div at bounding box center [1205, 586] width 726 height 29
click at [380, 129] on div "Needs Response Sounds like that's not an option for grand Highlander" at bounding box center [523, 124] width 548 height 11
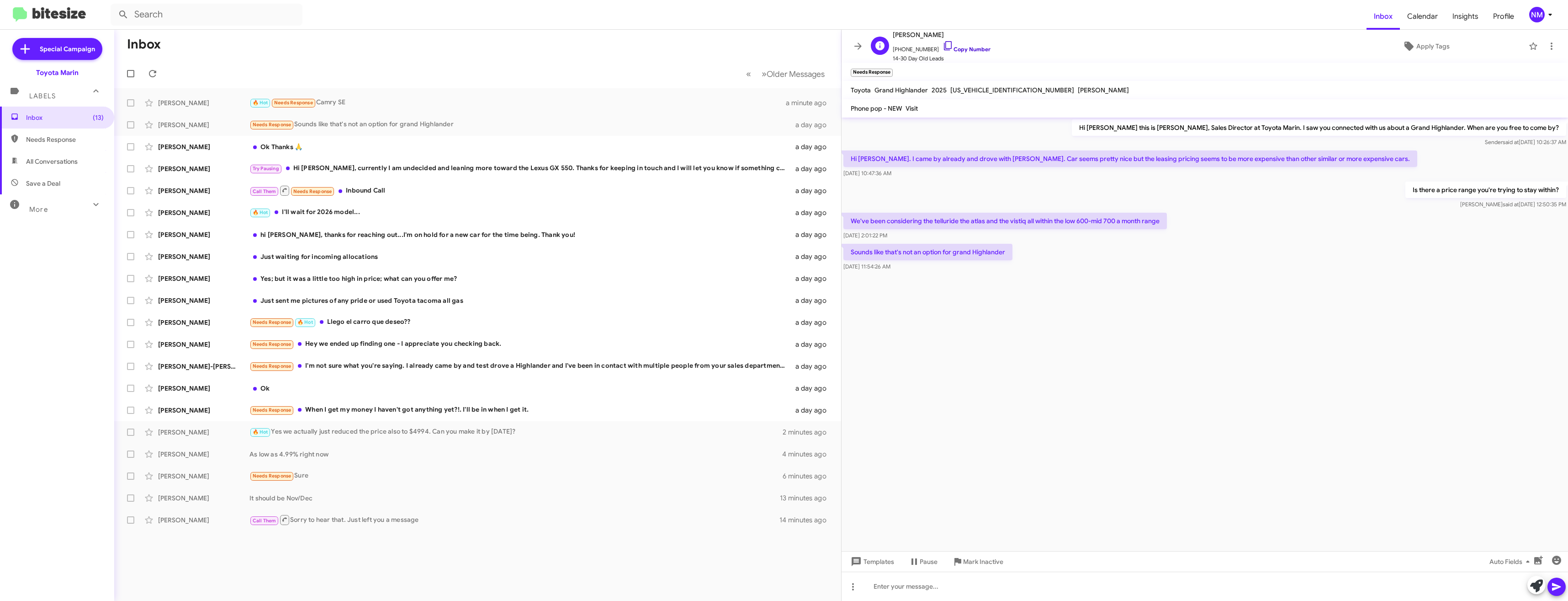
click at [967, 49] on link "Copy Number" at bounding box center [966, 49] width 48 height 7
click at [907, 596] on div at bounding box center [1205, 586] width 726 height 29
click at [321, 145] on div "Ok Thanks 🙏" at bounding box center [523, 147] width 548 height 9
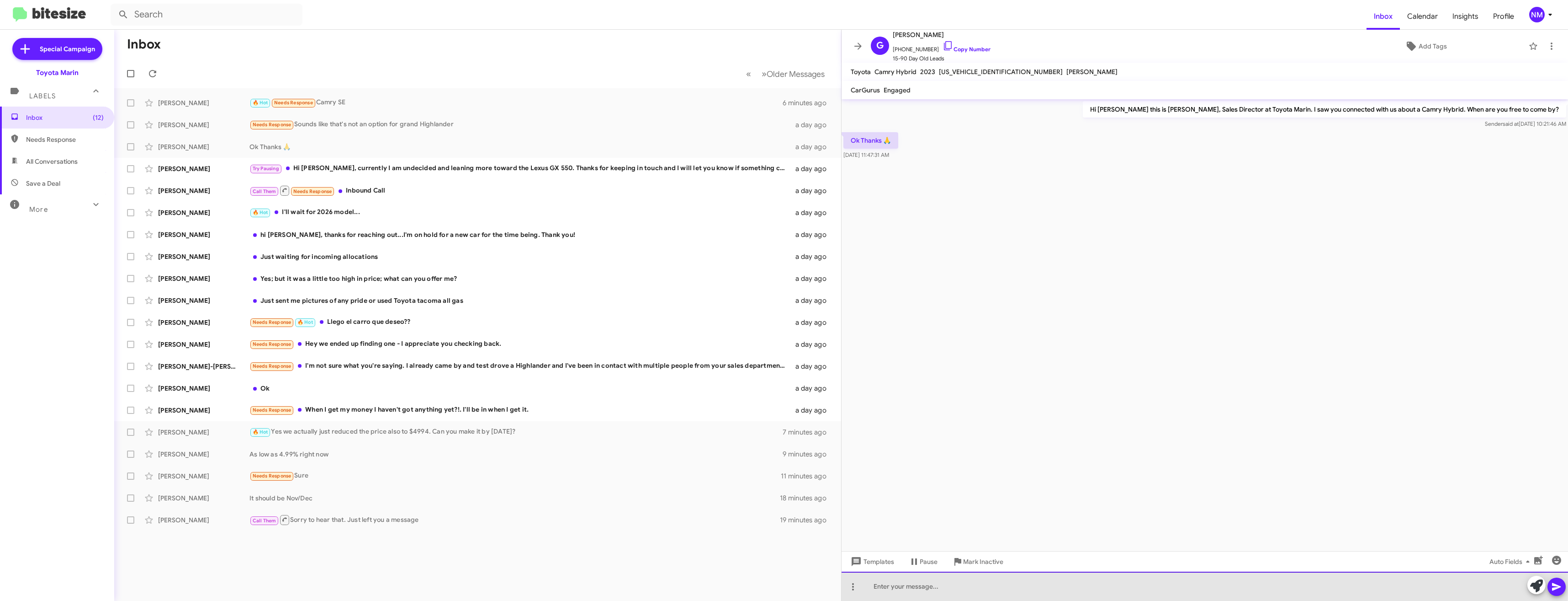
click at [895, 585] on div at bounding box center [1205, 586] width 726 height 29
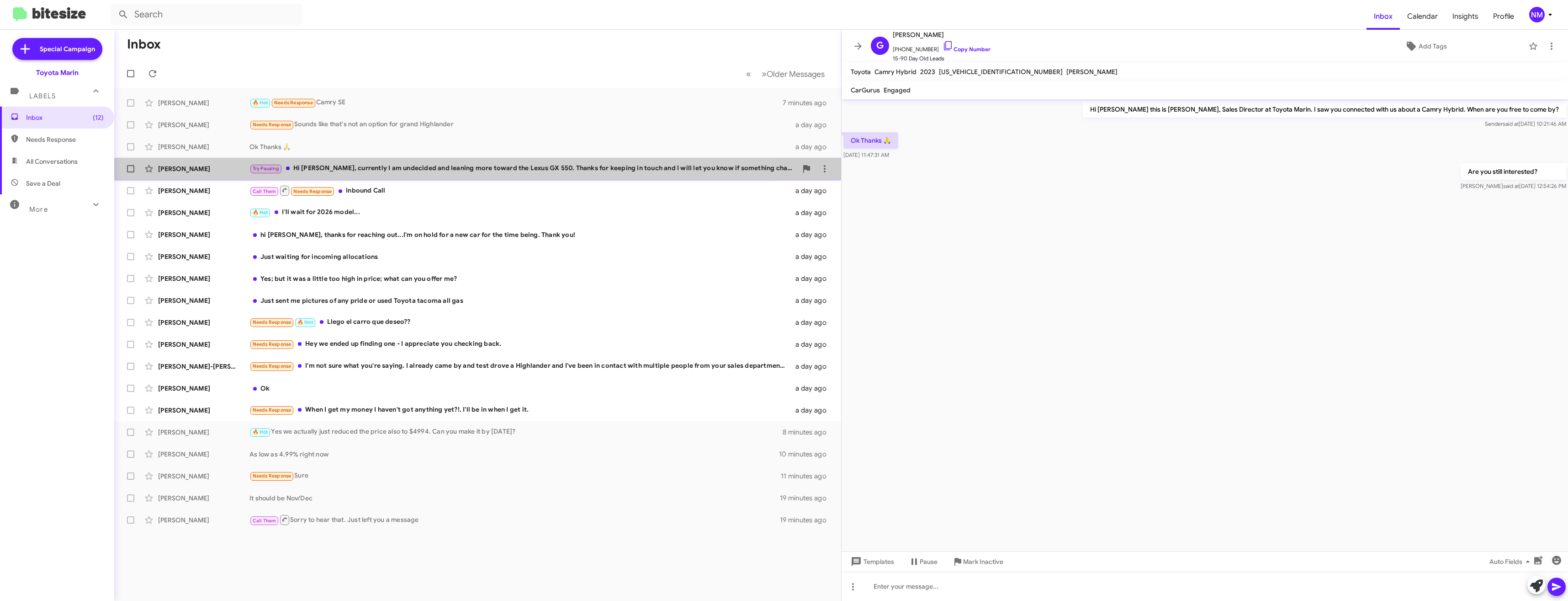
click at [345, 164] on div "Try Pausing Hi [PERSON_NAME], currently I am undecided and leaning more toward …" at bounding box center [523, 168] width 548 height 11
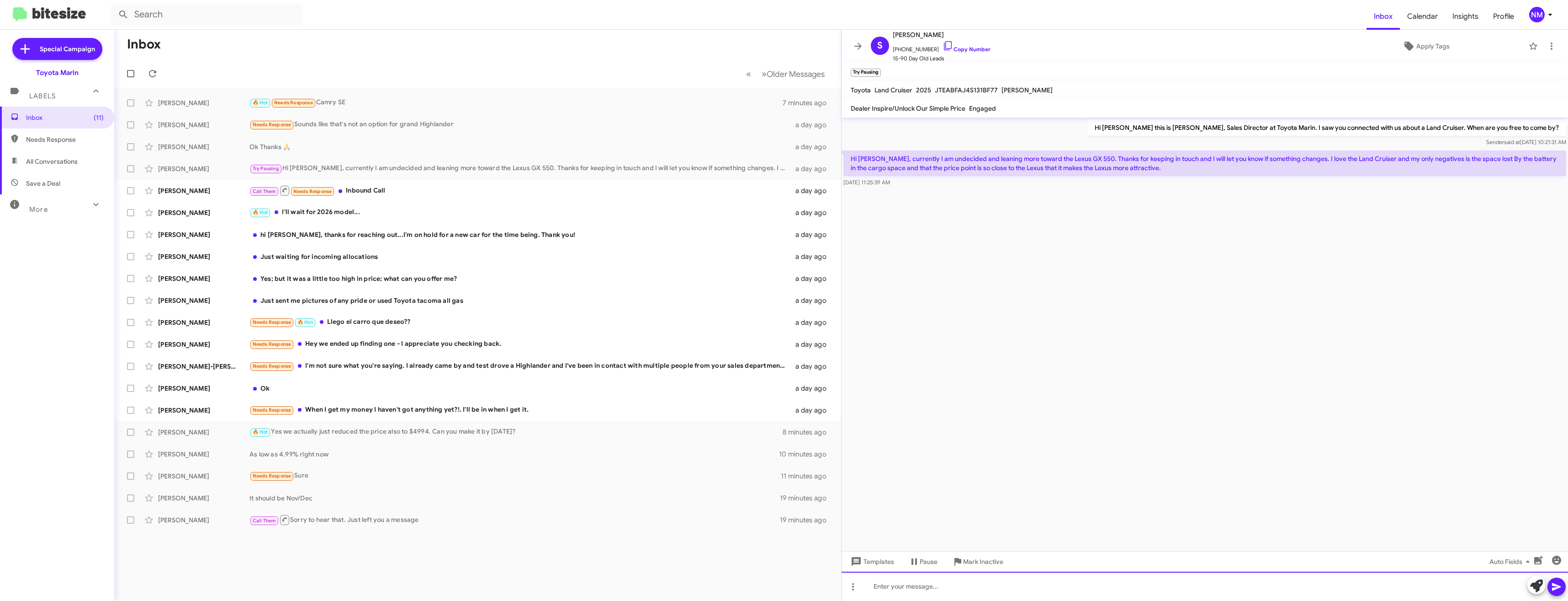
click at [941, 589] on div at bounding box center [1205, 586] width 726 height 29
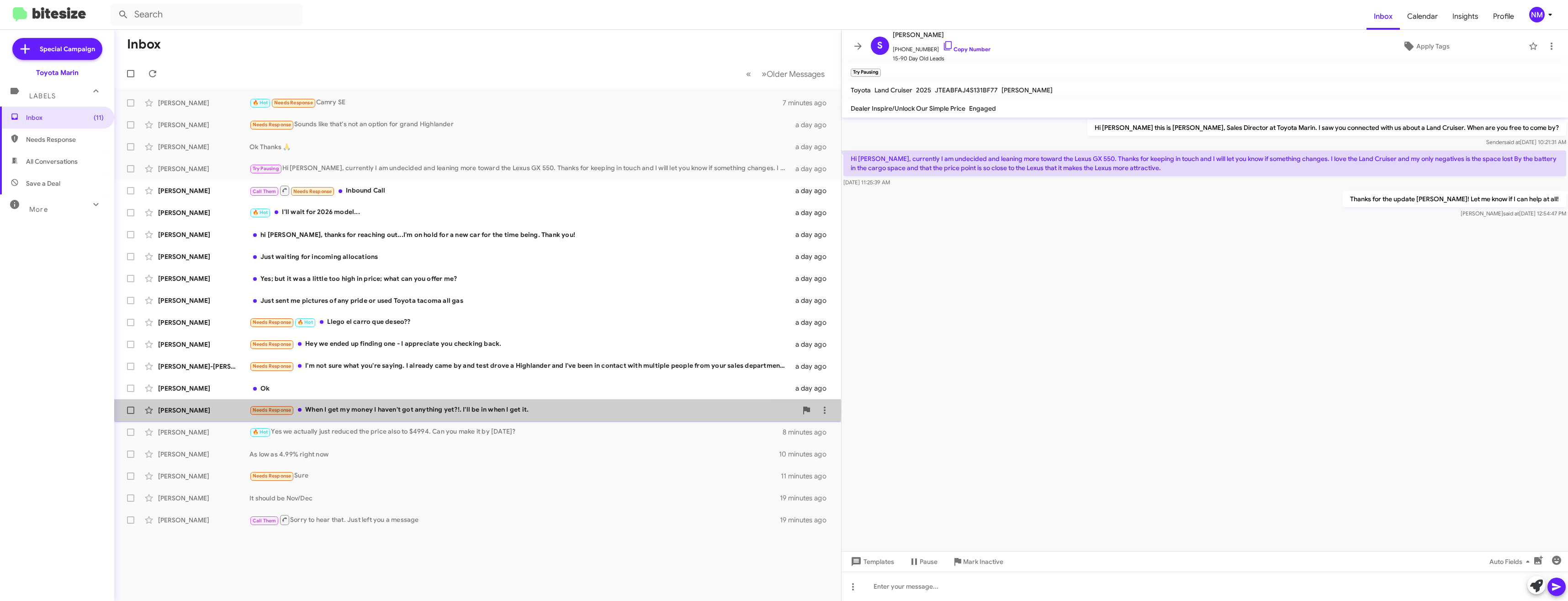
click at [399, 411] on div "Needs Response When I get my money I haven't got anything yet?!. I'll be in whe…" at bounding box center [523, 409] width 548 height 11
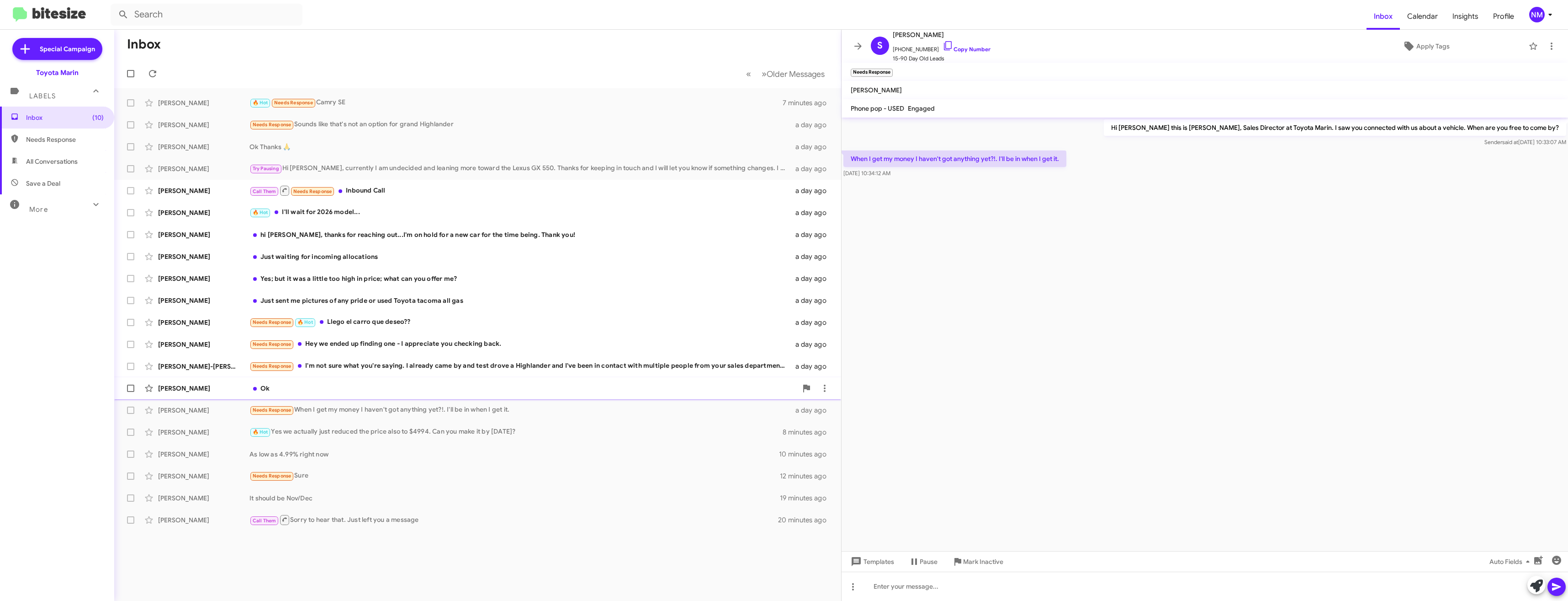
click at [290, 388] on div "Ok" at bounding box center [523, 388] width 548 height 9
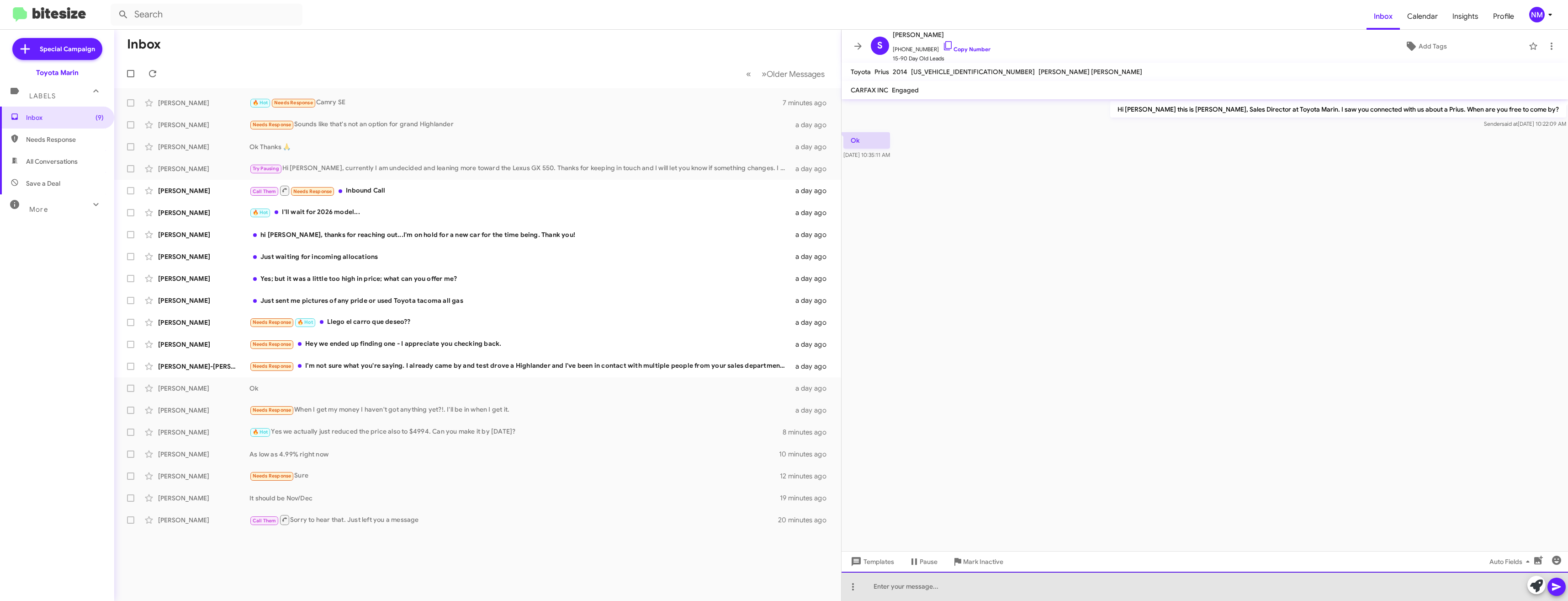
click at [907, 596] on div at bounding box center [1205, 586] width 726 height 29
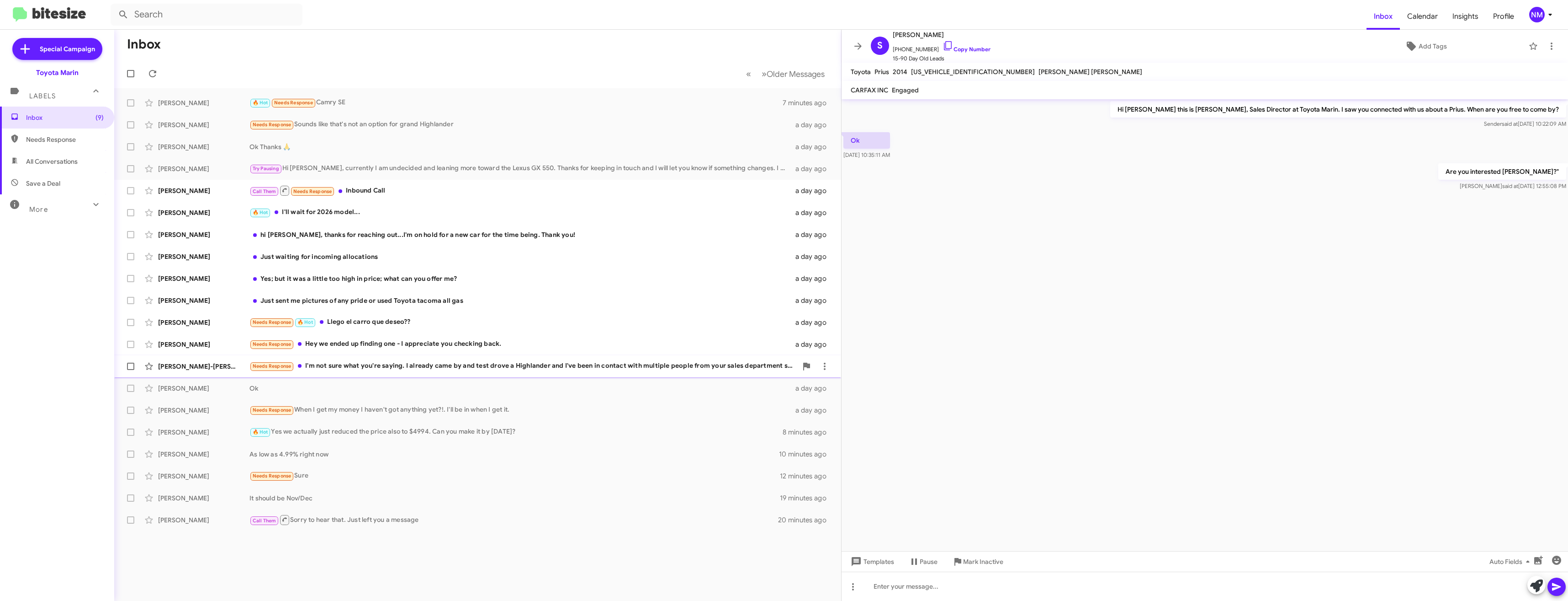
click at [371, 367] on div "Needs Response I'm not sure what you're saying. I already came by and test drov…" at bounding box center [523, 366] width 548 height 11
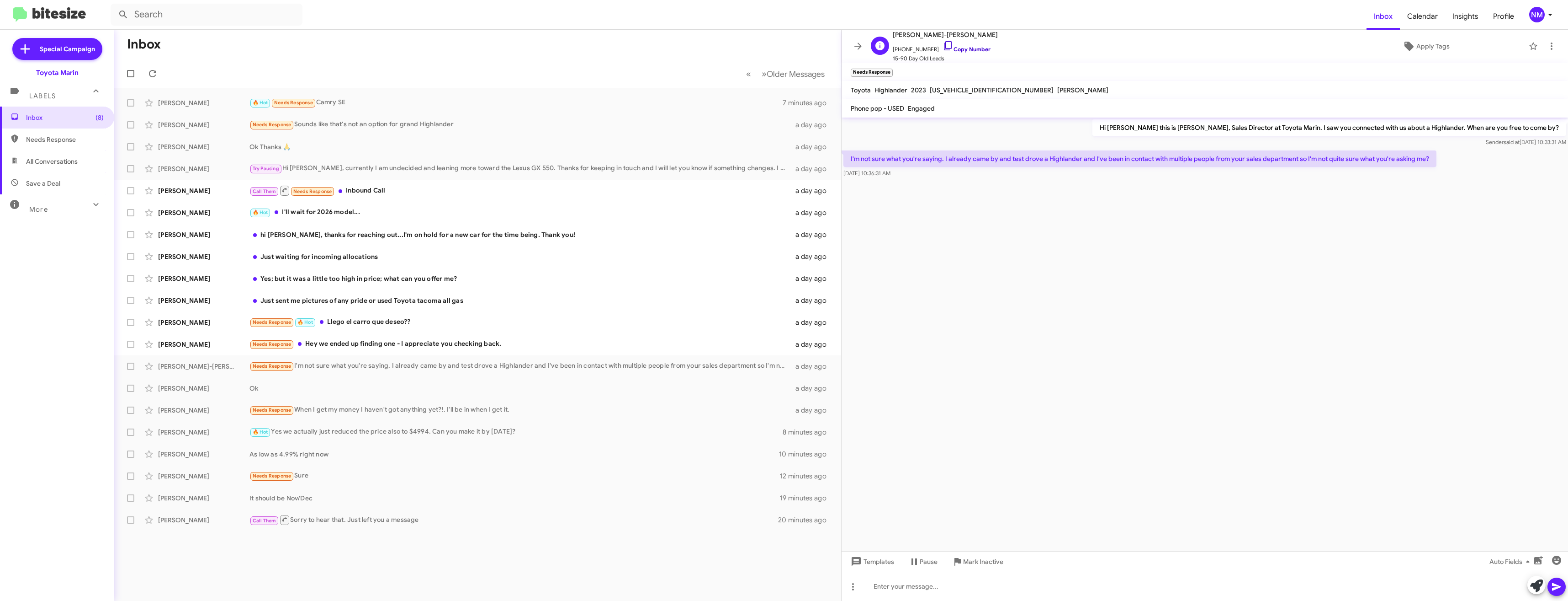
click at [942, 42] on icon at bounding box center [947, 45] width 11 height 11
click at [966, 582] on div at bounding box center [1205, 586] width 726 height 29
click at [405, 338] on div "Needs Response Hey we ended up finding one - I appreciate you checking back." at bounding box center [523, 343] width 548 height 11
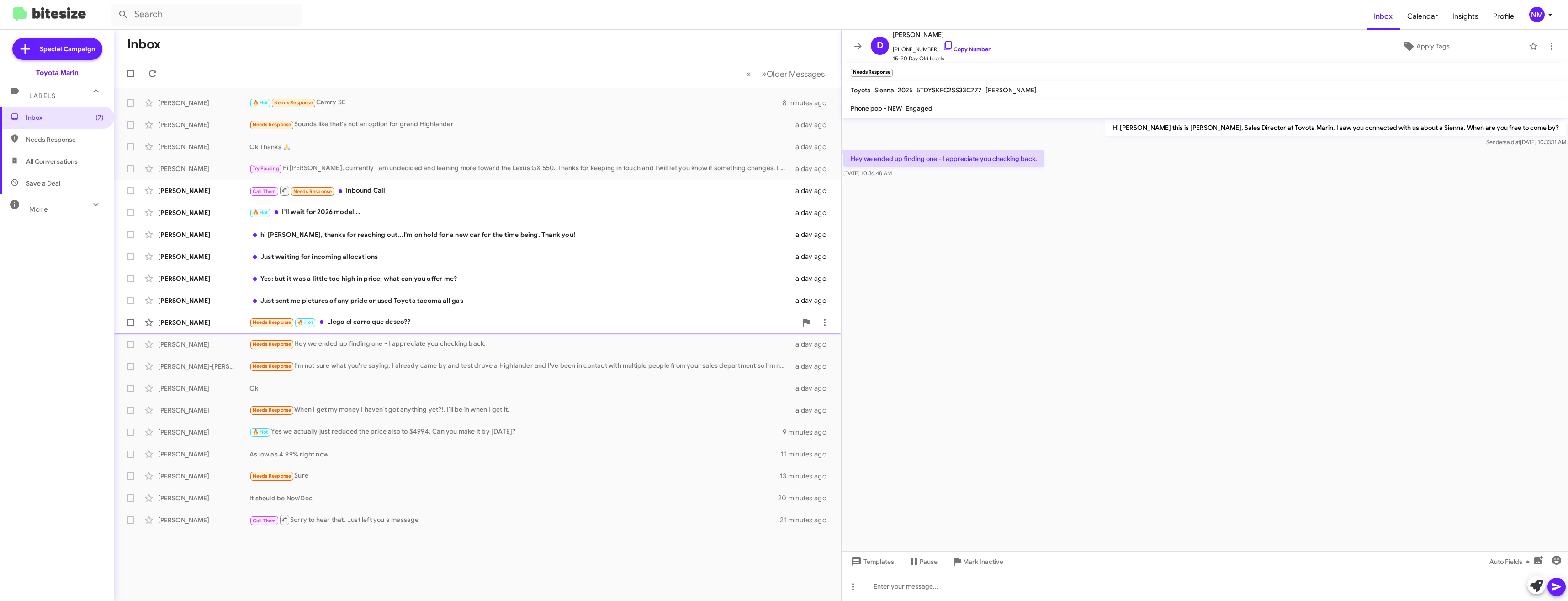
click at [368, 321] on div "Needs Response 🔥 Hot Llego el carro que deseo??" at bounding box center [523, 322] width 548 height 11
drag, startPoint x: 939, startPoint y: 47, endPoint x: 856, endPoint y: 59, distance: 83.9
click at [942, 47] on icon at bounding box center [947, 45] width 11 height 11
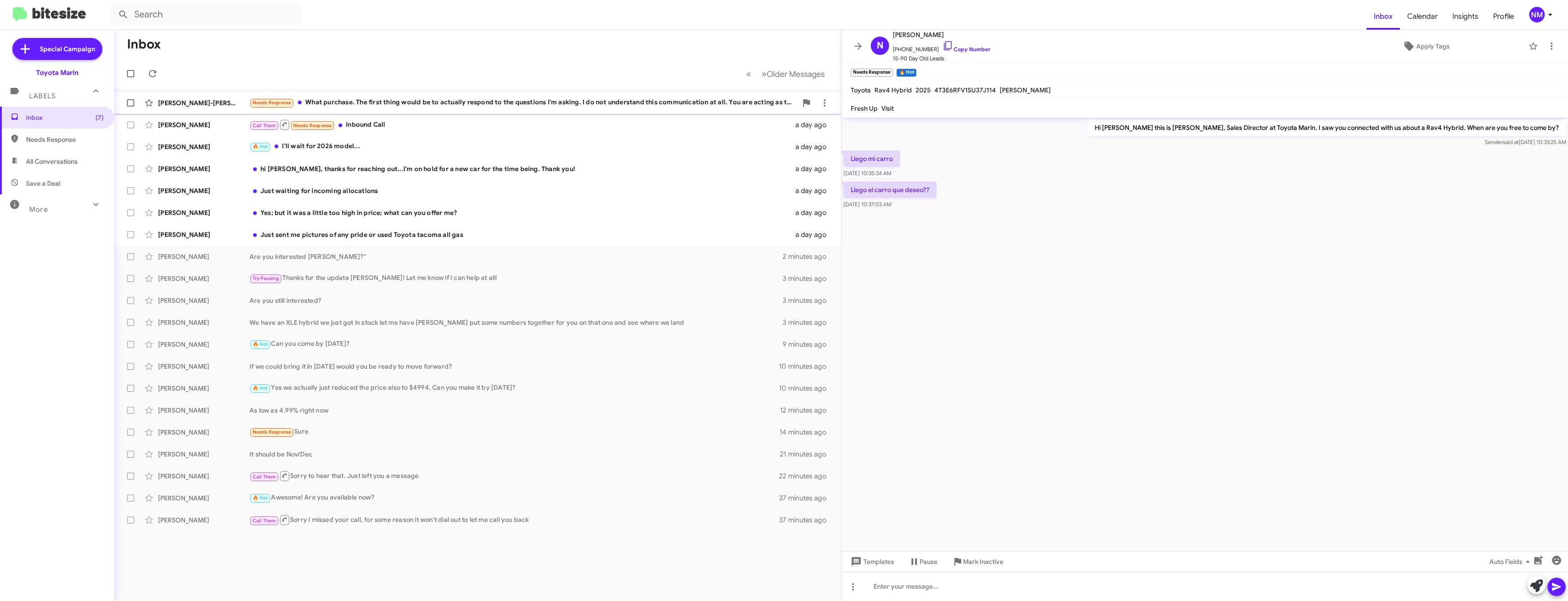
click at [517, 104] on div "Needs Response What purchase. The first thing would be to actually respond to t…" at bounding box center [523, 102] width 548 height 11
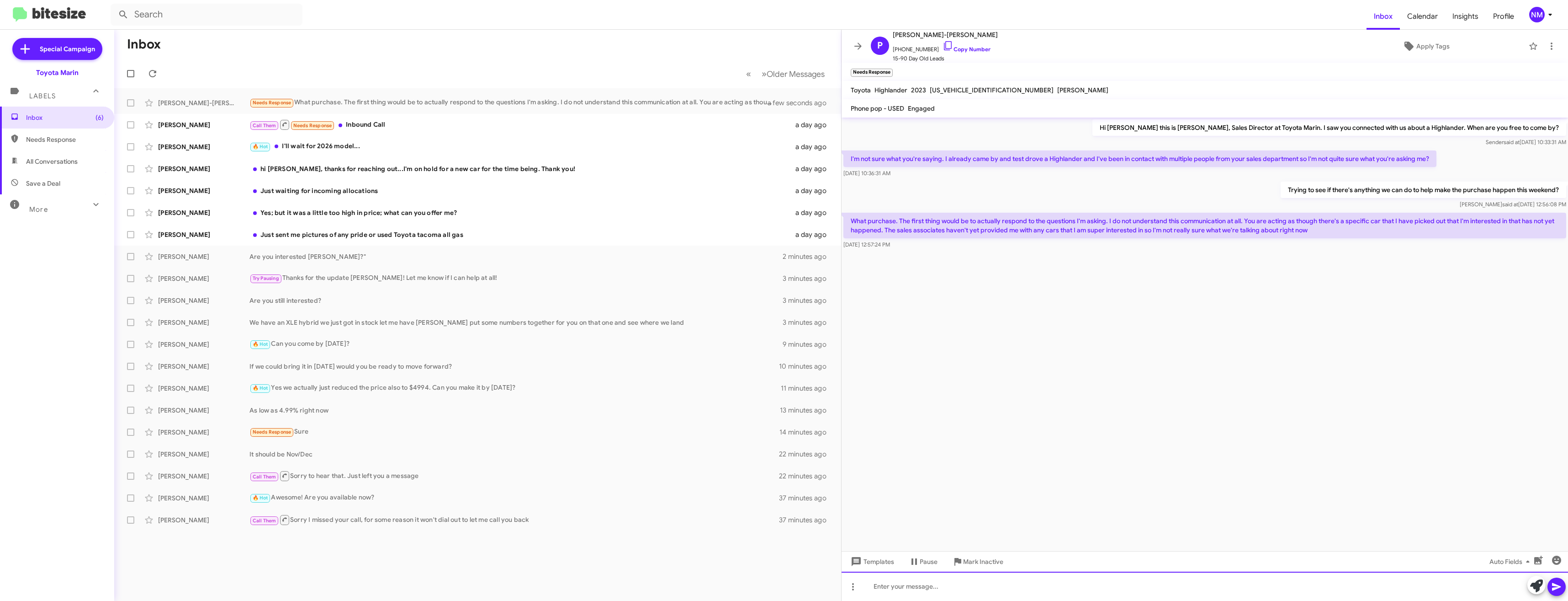
click at [936, 590] on div at bounding box center [1205, 586] width 726 height 29
click at [481, 228] on div "[PERSON_NAME] Just sent me pictures of any pride or used Toyota tacoma all gas …" at bounding box center [478, 235] width 712 height 19
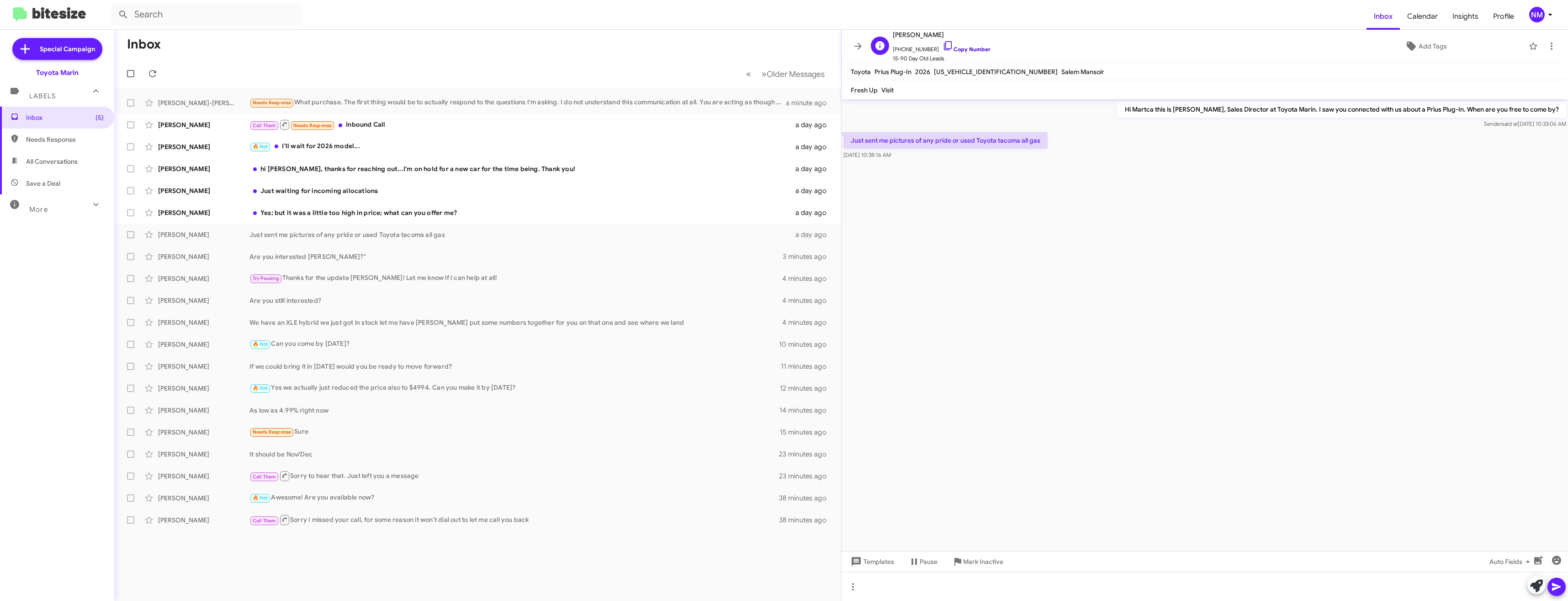
click at [966, 50] on link "Copy Number" at bounding box center [966, 49] width 48 height 7
click at [951, 578] on div at bounding box center [1205, 586] width 726 height 29
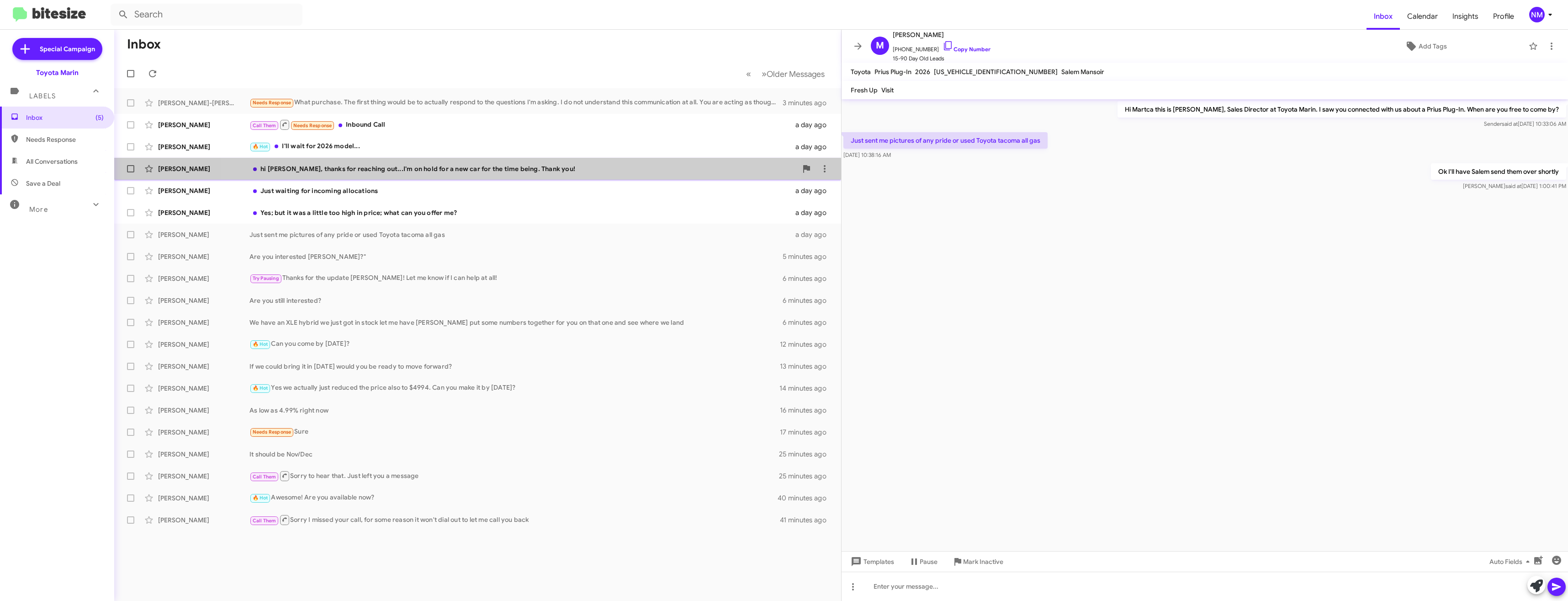
click at [473, 165] on div "hi [PERSON_NAME], thanks for reaching out...I'm on hold for a new car for the t…" at bounding box center [523, 168] width 548 height 9
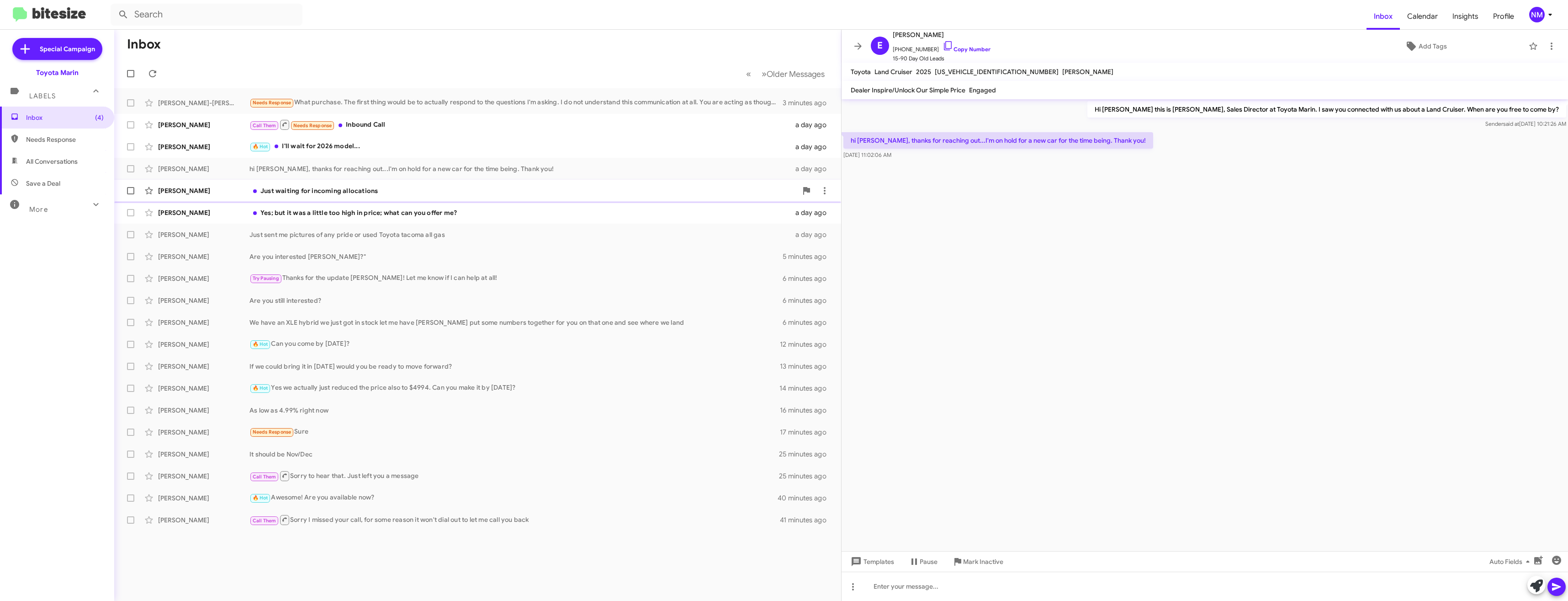
click at [334, 187] on div "Just waiting for incoming allocations" at bounding box center [523, 190] width 548 height 9
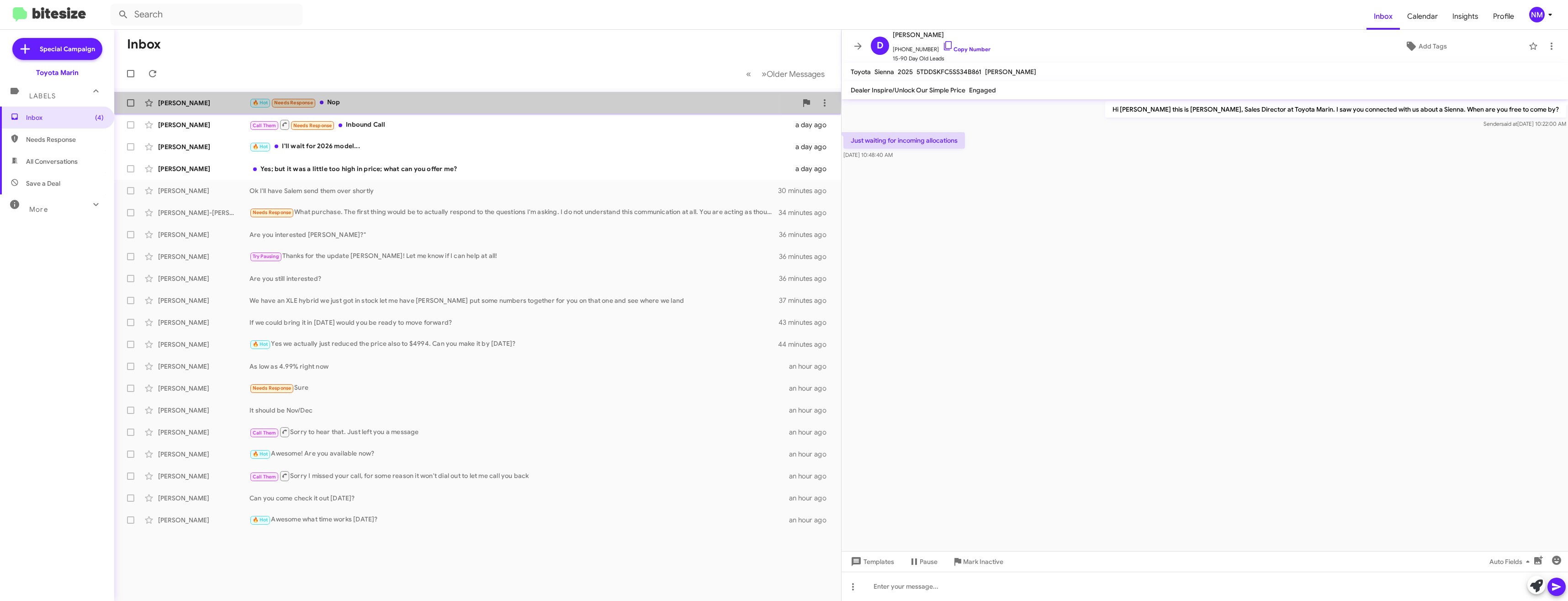
click at [405, 103] on div "🔥 Hot Needs Response Nop" at bounding box center [523, 102] width 548 height 11
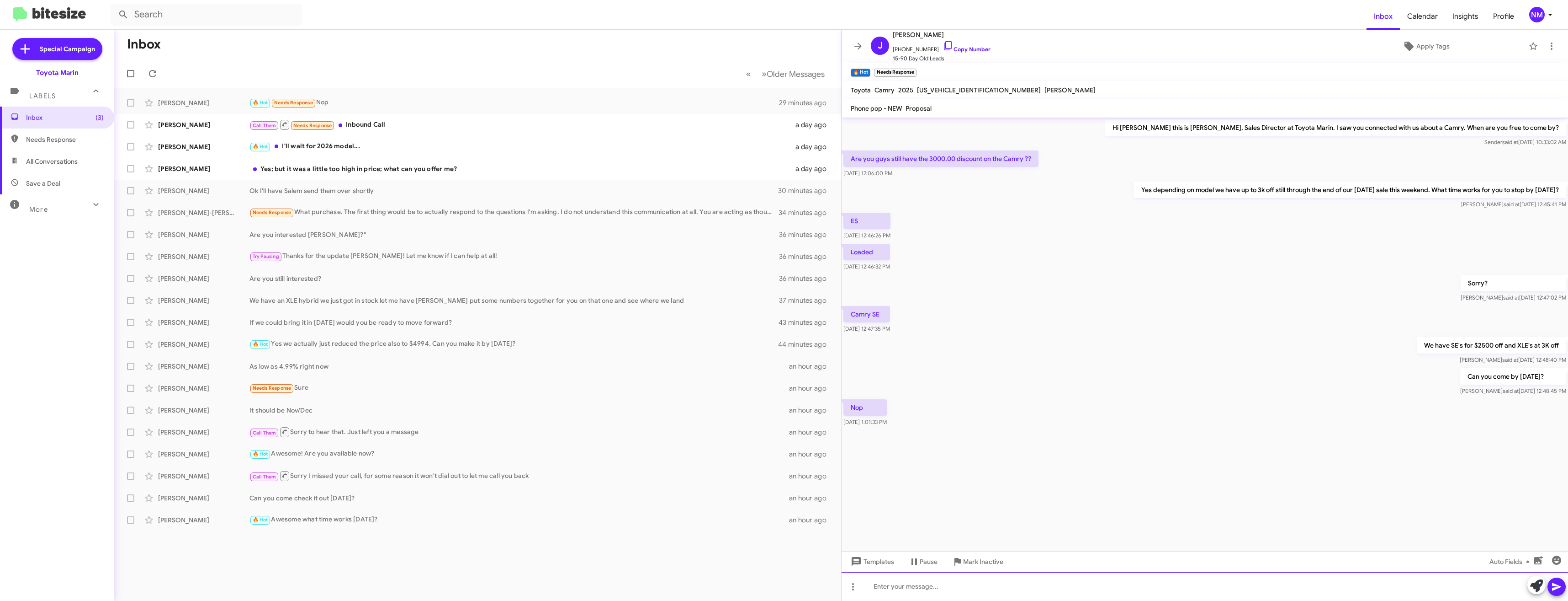
click at [895, 583] on div at bounding box center [1205, 586] width 726 height 29
click at [324, 154] on div "[PERSON_NAME] 🔥 Hot I'll wait for 2026 model... a day ago" at bounding box center [478, 147] width 712 height 19
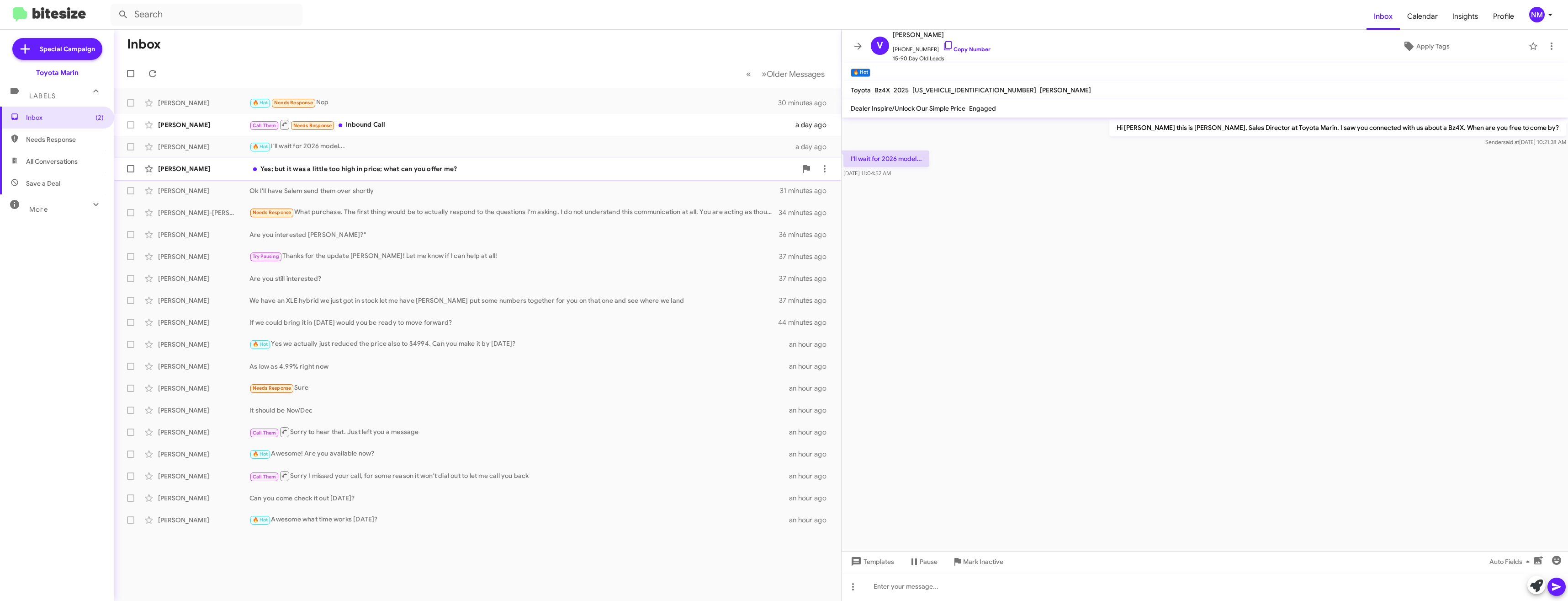
click at [366, 165] on div "Yes; but it was a little too high in price; what can you offer me?" at bounding box center [523, 168] width 548 height 9
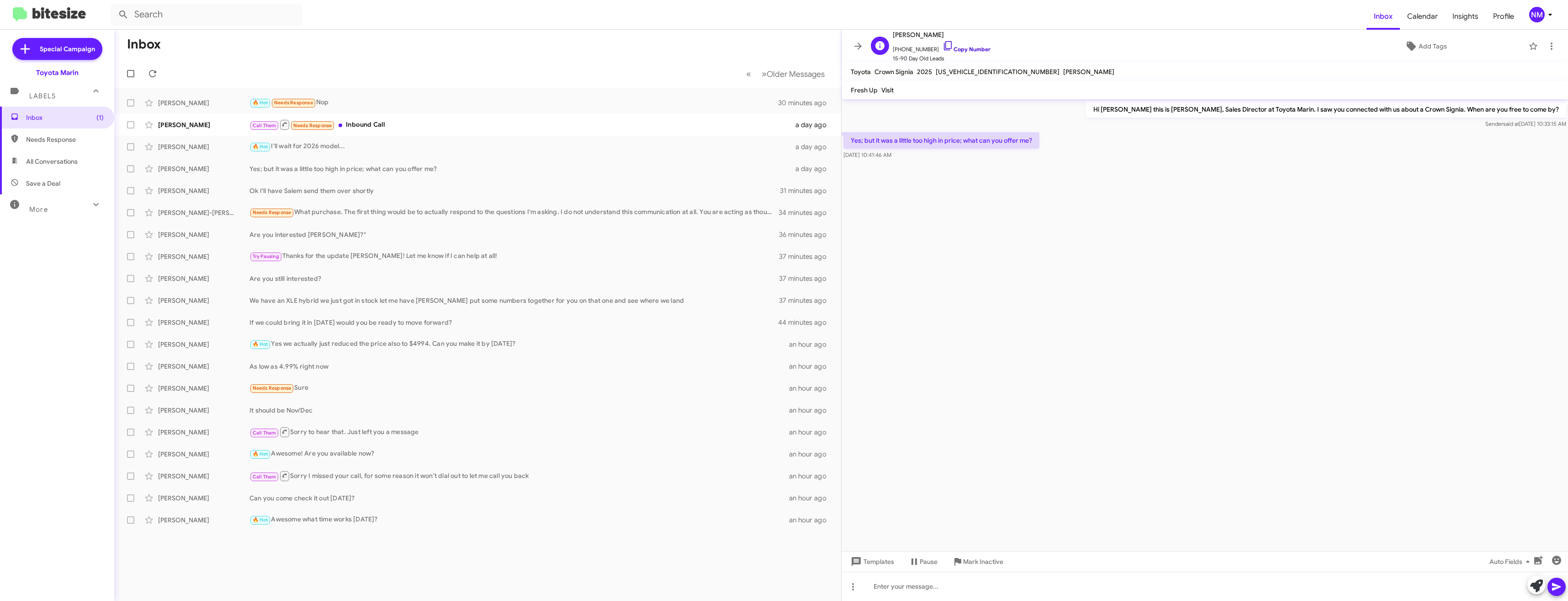
click at [942, 44] on icon at bounding box center [947, 45] width 11 height 11
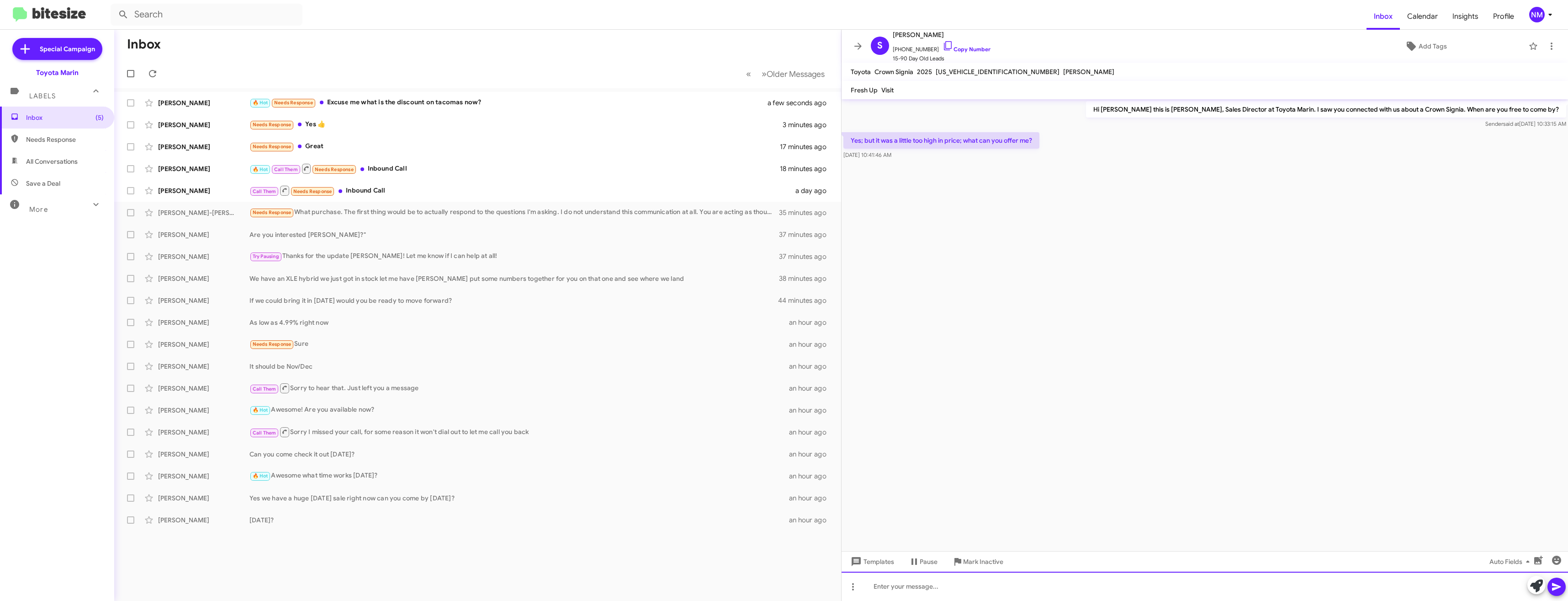
click at [932, 580] on div at bounding box center [1205, 586] width 726 height 29
click at [417, 186] on div "Call Them Needs Response Inbound Call" at bounding box center [523, 190] width 548 height 11
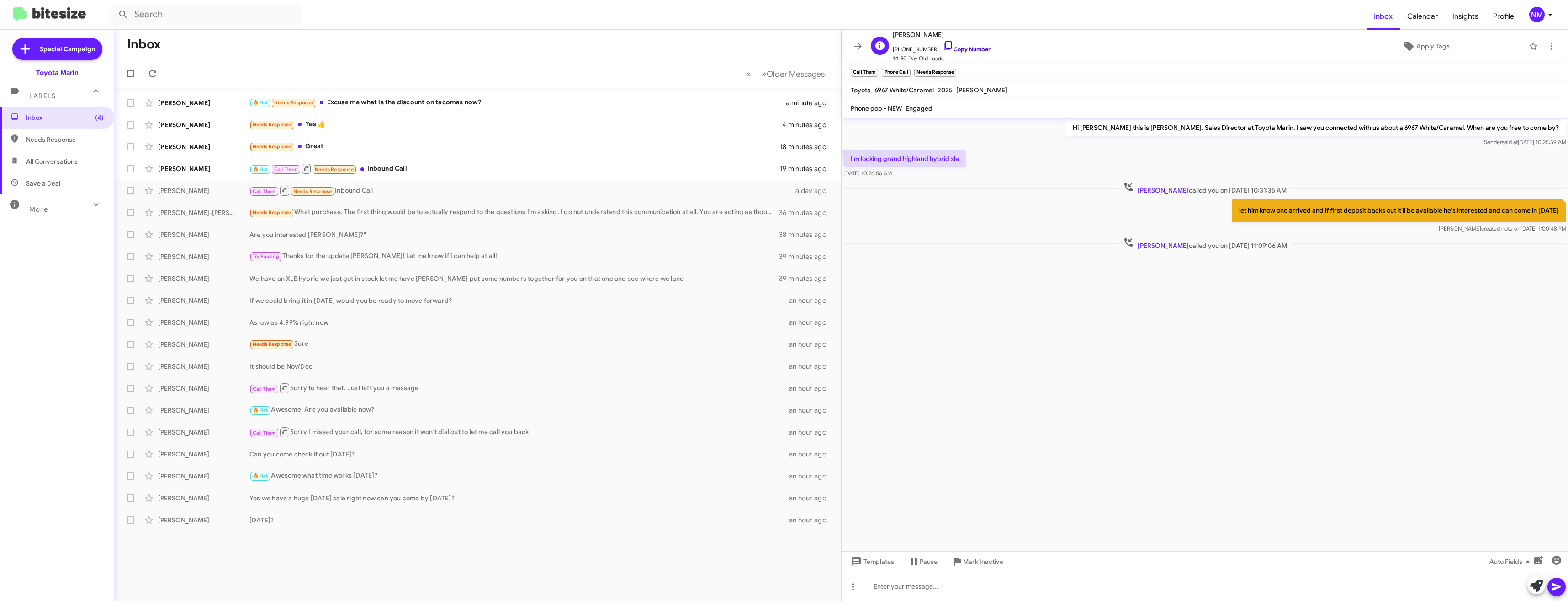
click at [945, 49] on link "Copy Number" at bounding box center [966, 49] width 48 height 7
click at [368, 165] on div "🔥 Hot Call Them Needs Response Inbound Call" at bounding box center [523, 168] width 548 height 11
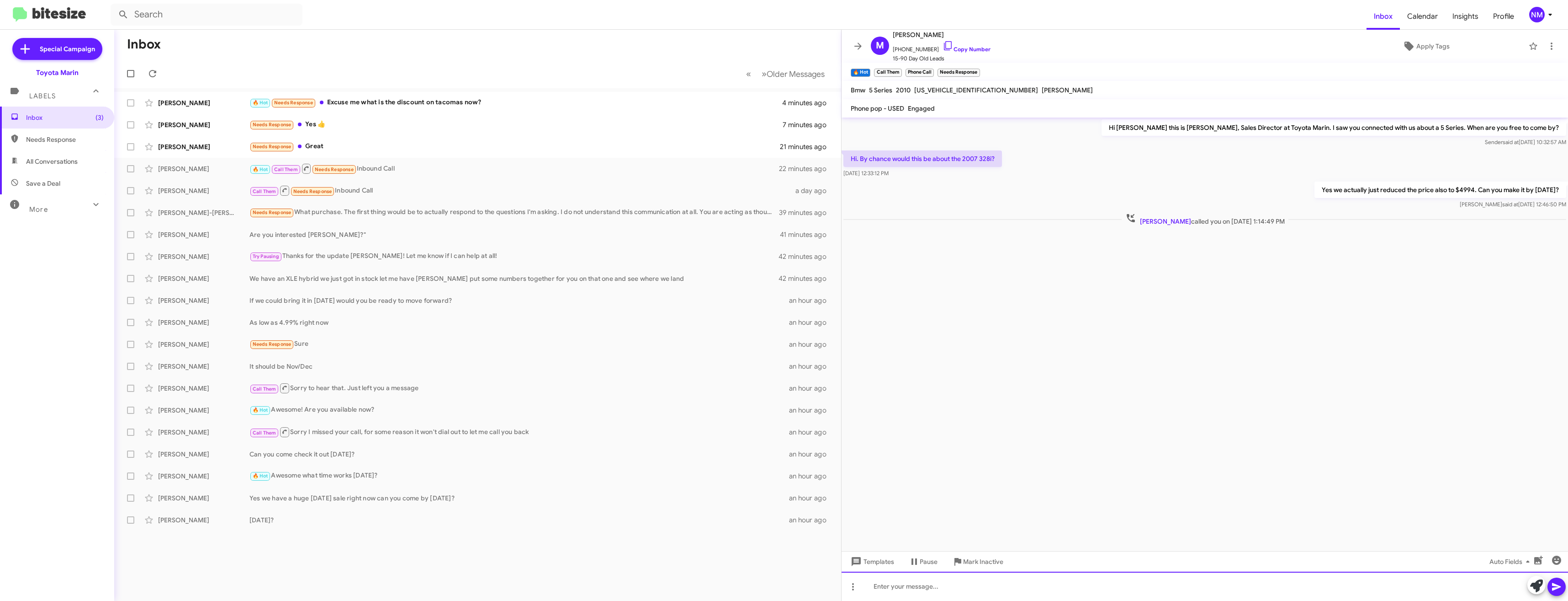
click at [997, 585] on div at bounding box center [1205, 586] width 726 height 29
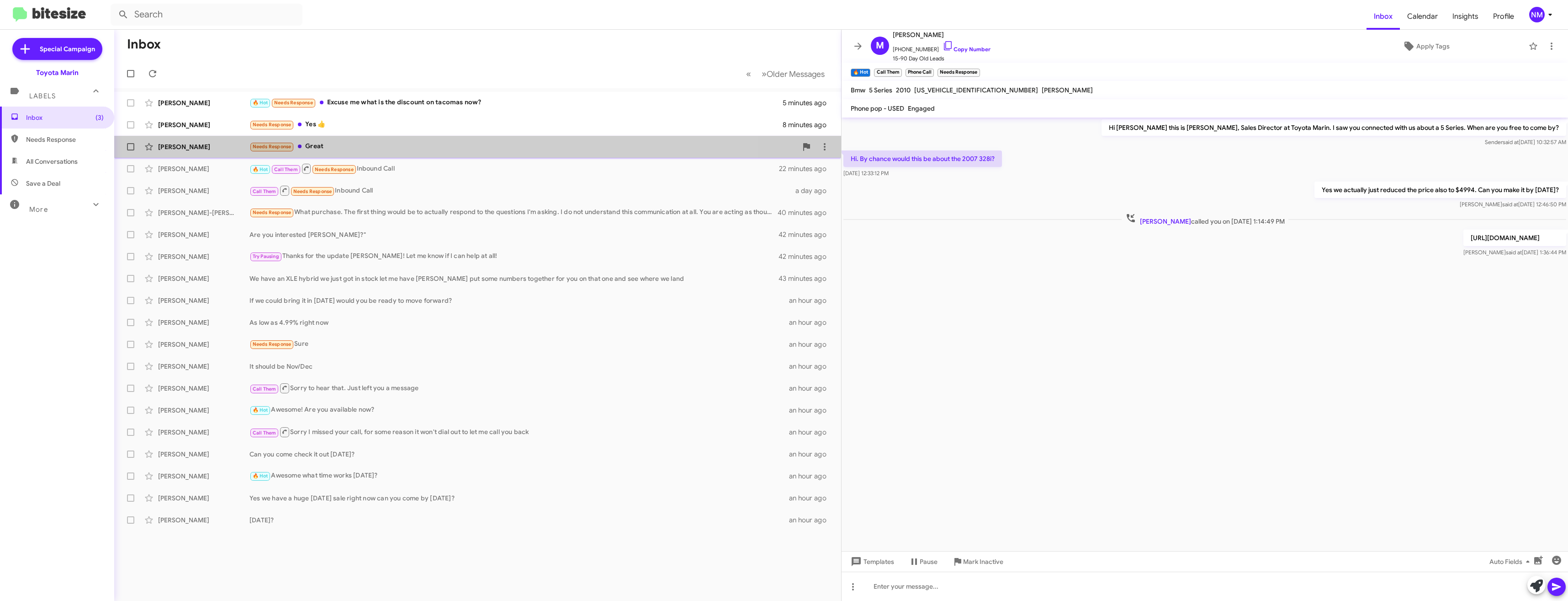
click at [277, 152] on div "[PERSON_NAME] Needs Response Great 22 minutes ago" at bounding box center [478, 147] width 712 height 19
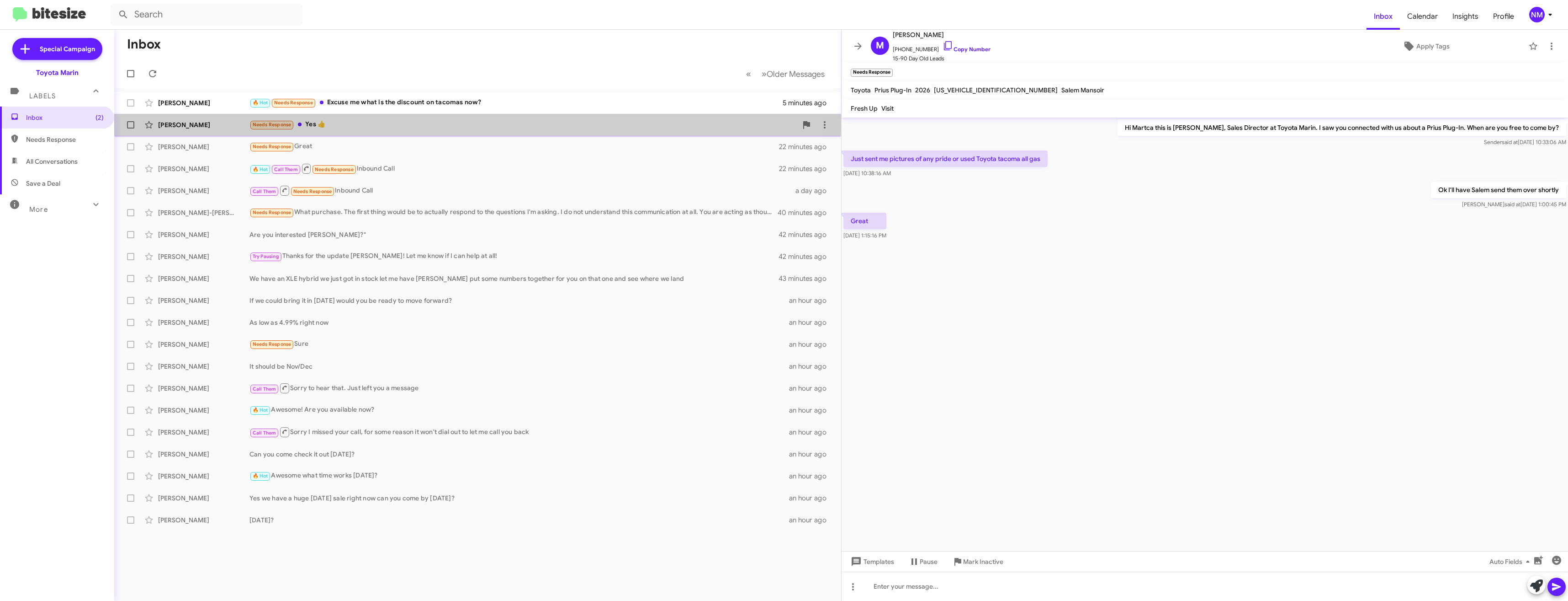
click at [310, 126] on div "Needs Response Yes 👍" at bounding box center [523, 124] width 548 height 11
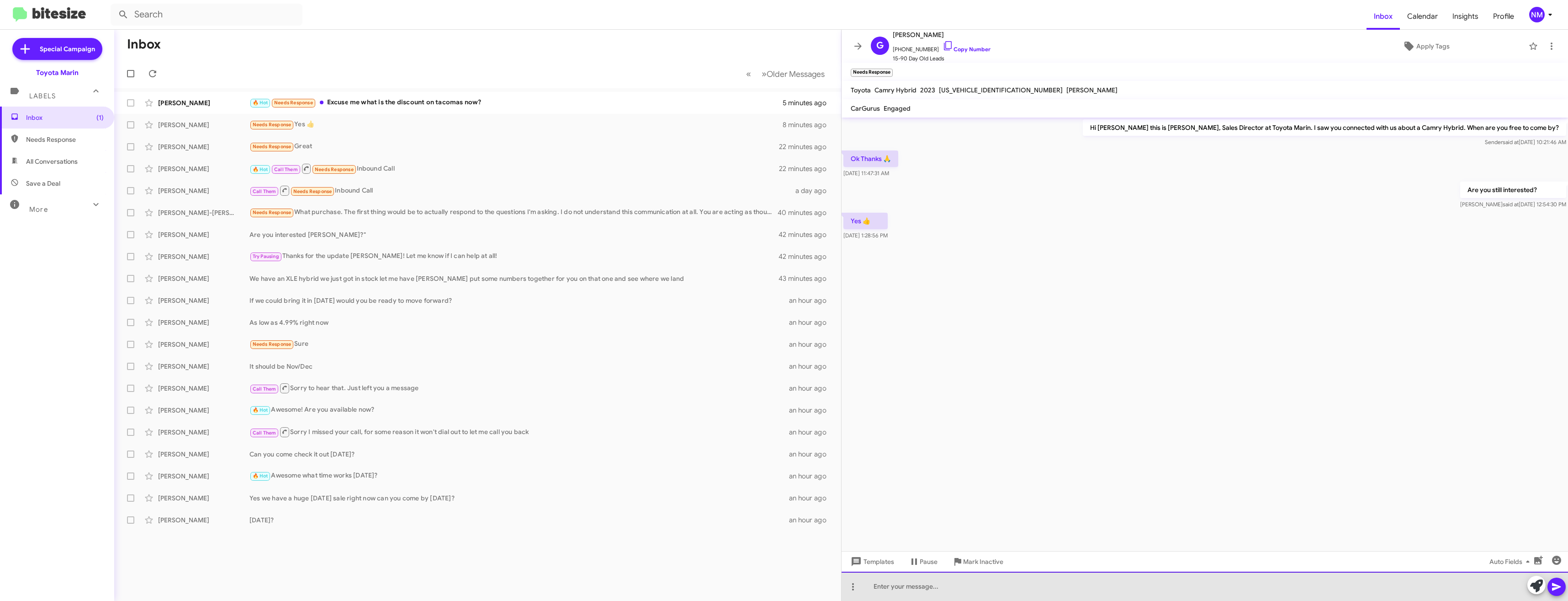
click at [912, 593] on div at bounding box center [1205, 586] width 726 height 29
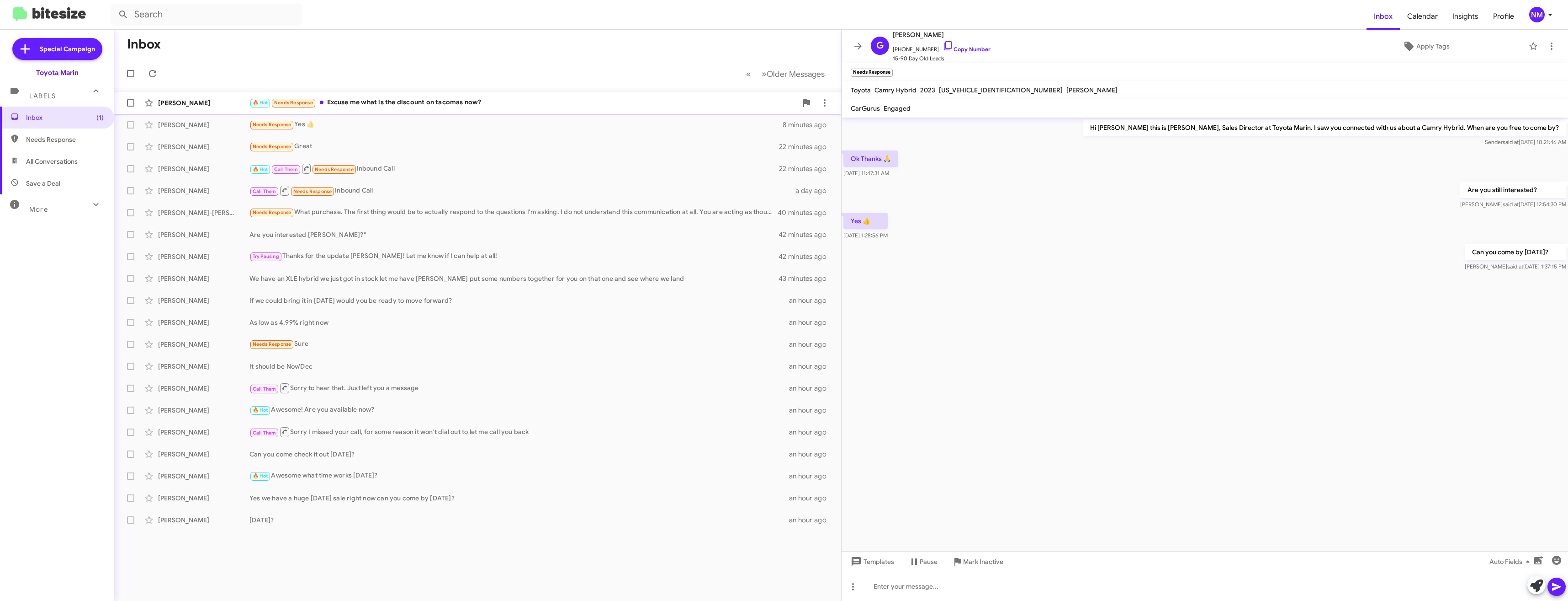
click at [404, 104] on div "🔥 Hot Needs Response Excuse me what is the discount on tacomas now?" at bounding box center [523, 102] width 548 height 11
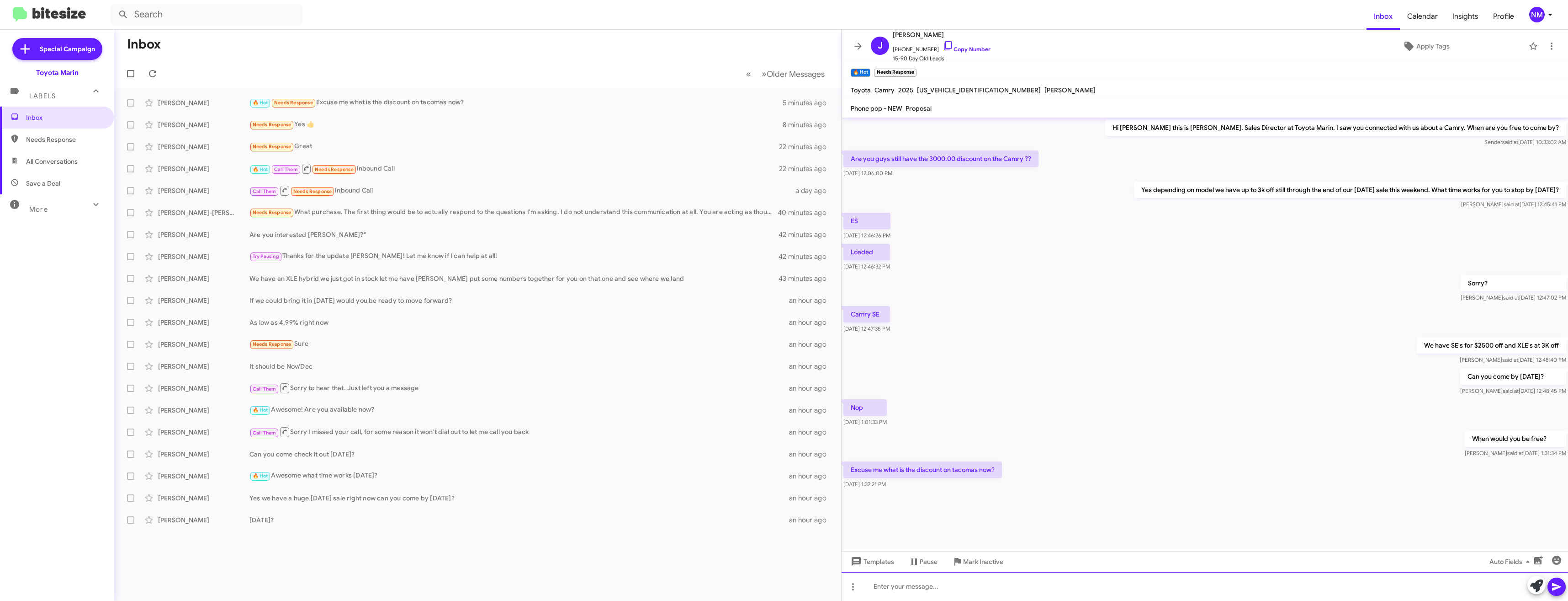
click at [945, 590] on div at bounding box center [1205, 586] width 726 height 29
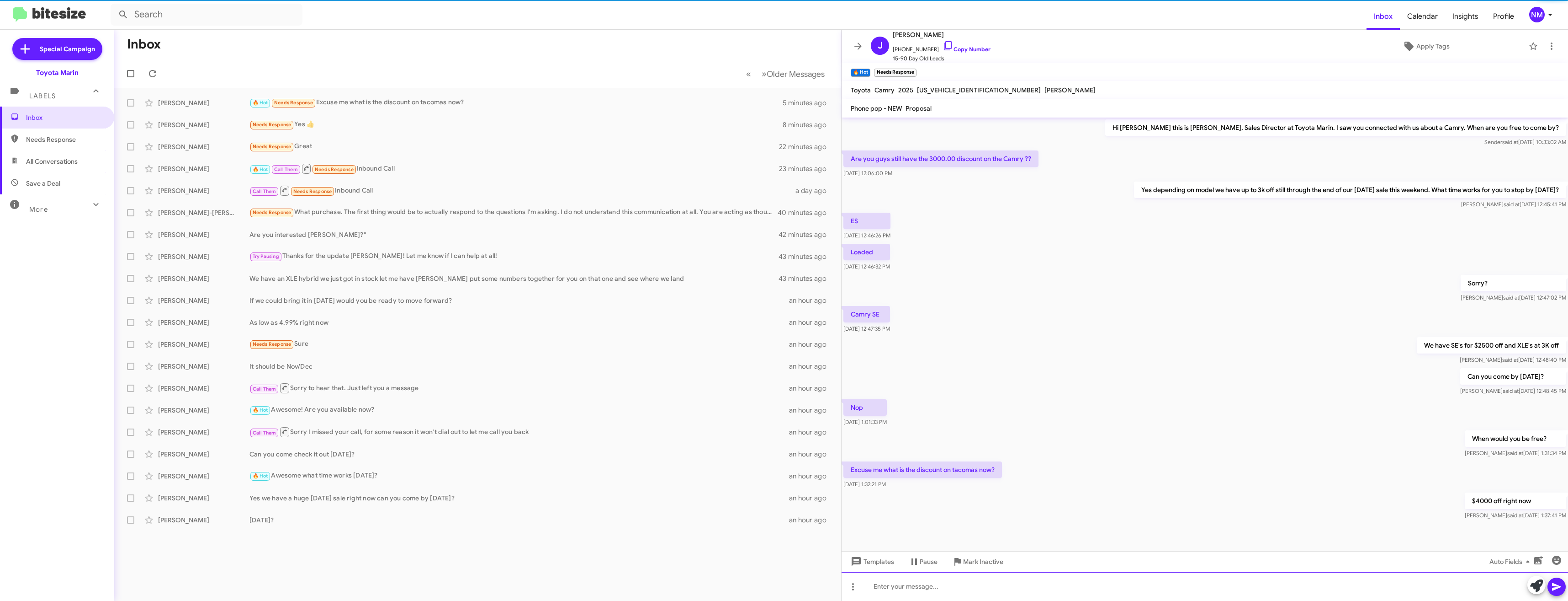
scroll to position [1, 0]
